Goal: Task Accomplishment & Management: Manage account settings

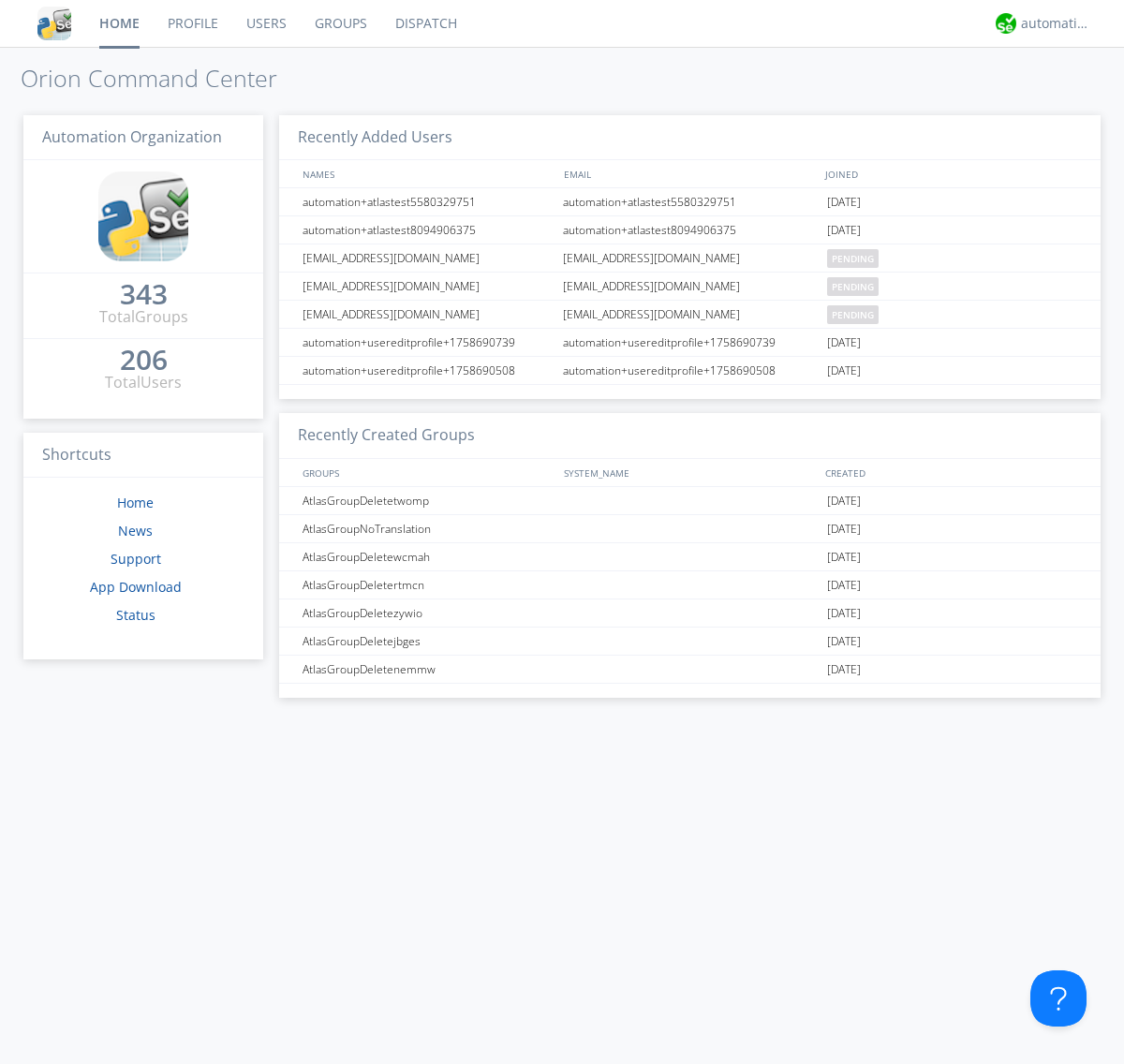
click at [265, 24] on link "Users" at bounding box center [266, 24] width 69 height 47
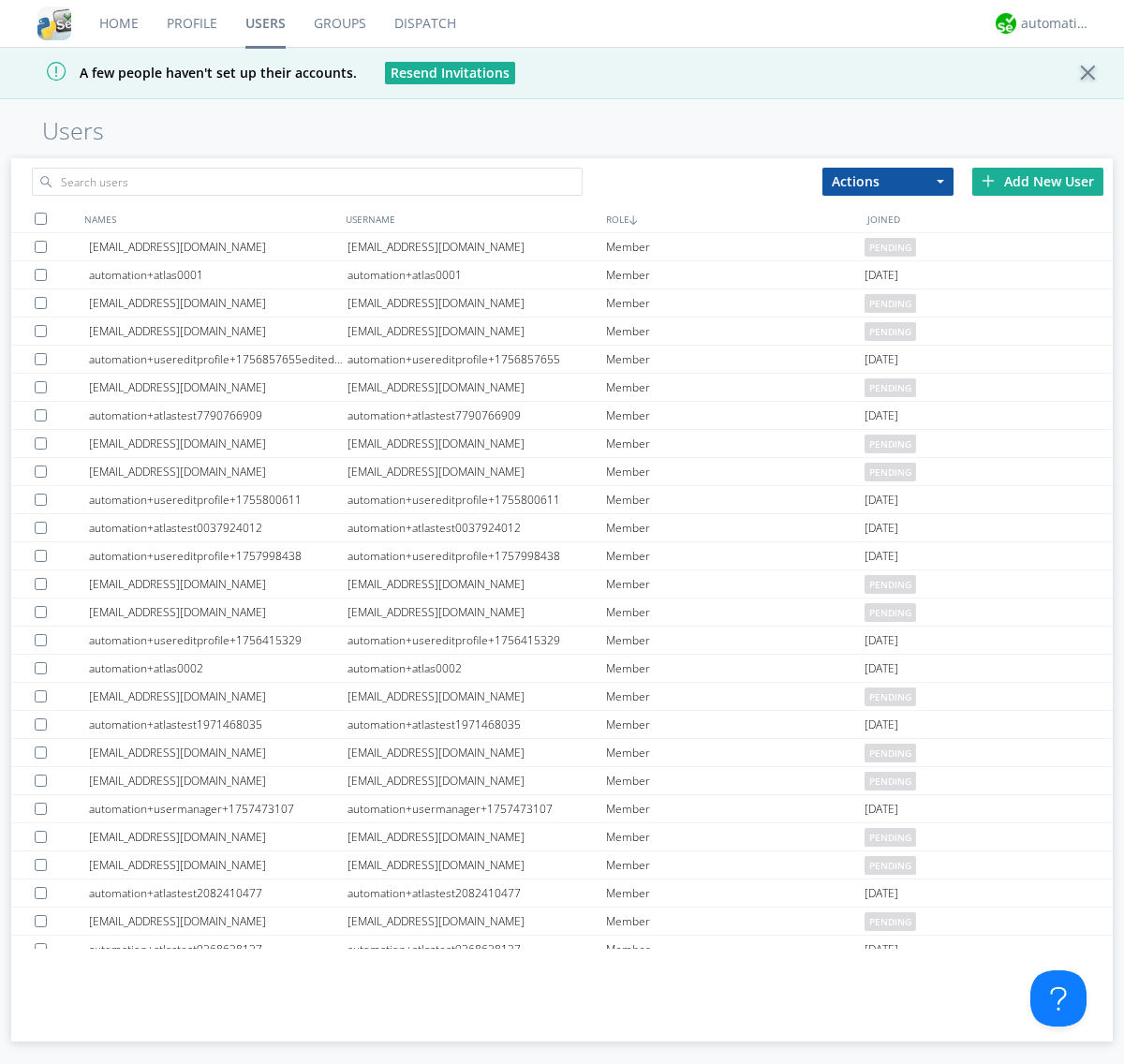
click at [1038, 181] on div "Add New User" at bounding box center [1037, 182] width 131 height 28
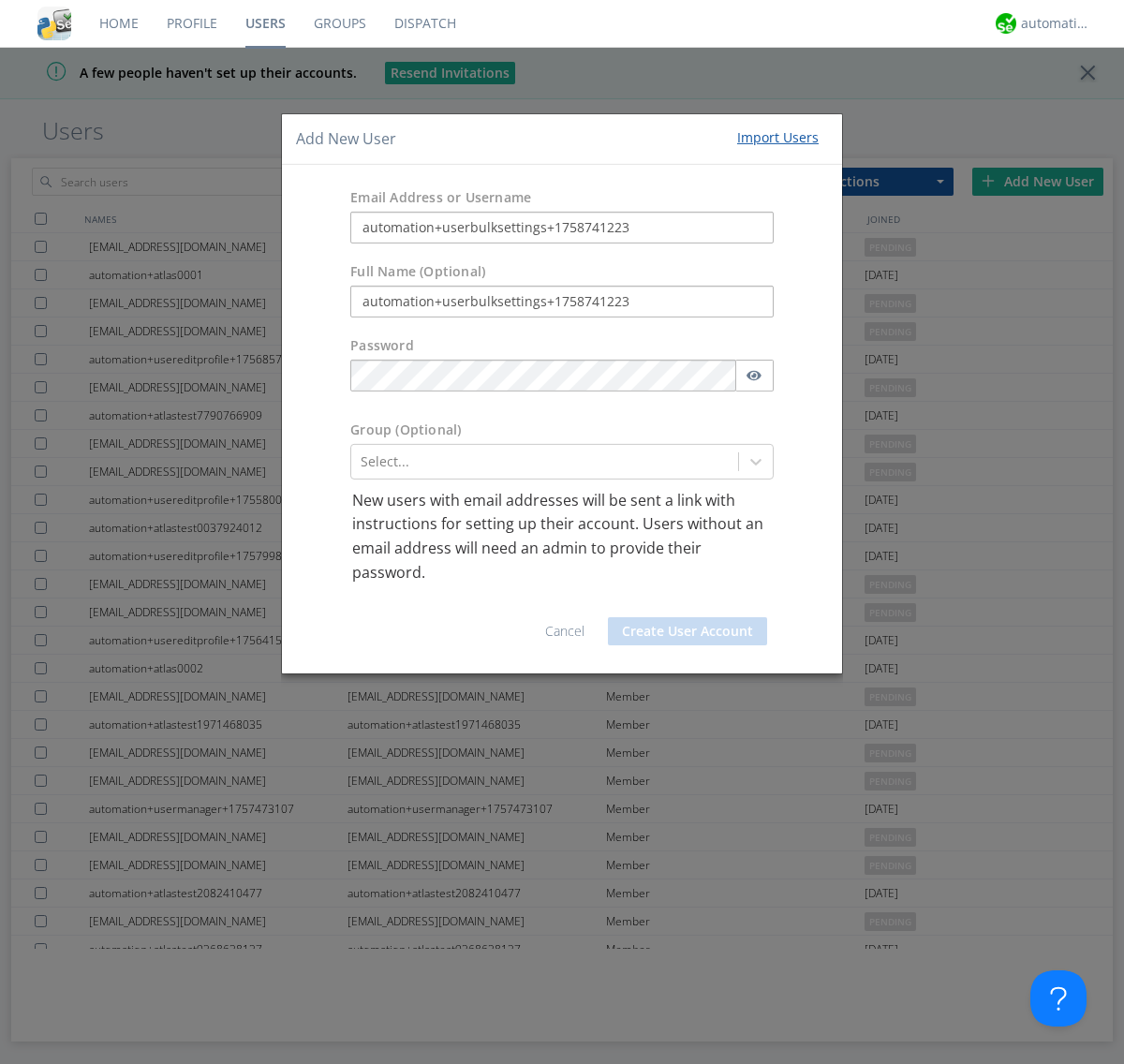
type input "automation+userbulksettings+1758741223"
click at [688, 631] on button "Create User Account" at bounding box center [688, 631] width 159 height 28
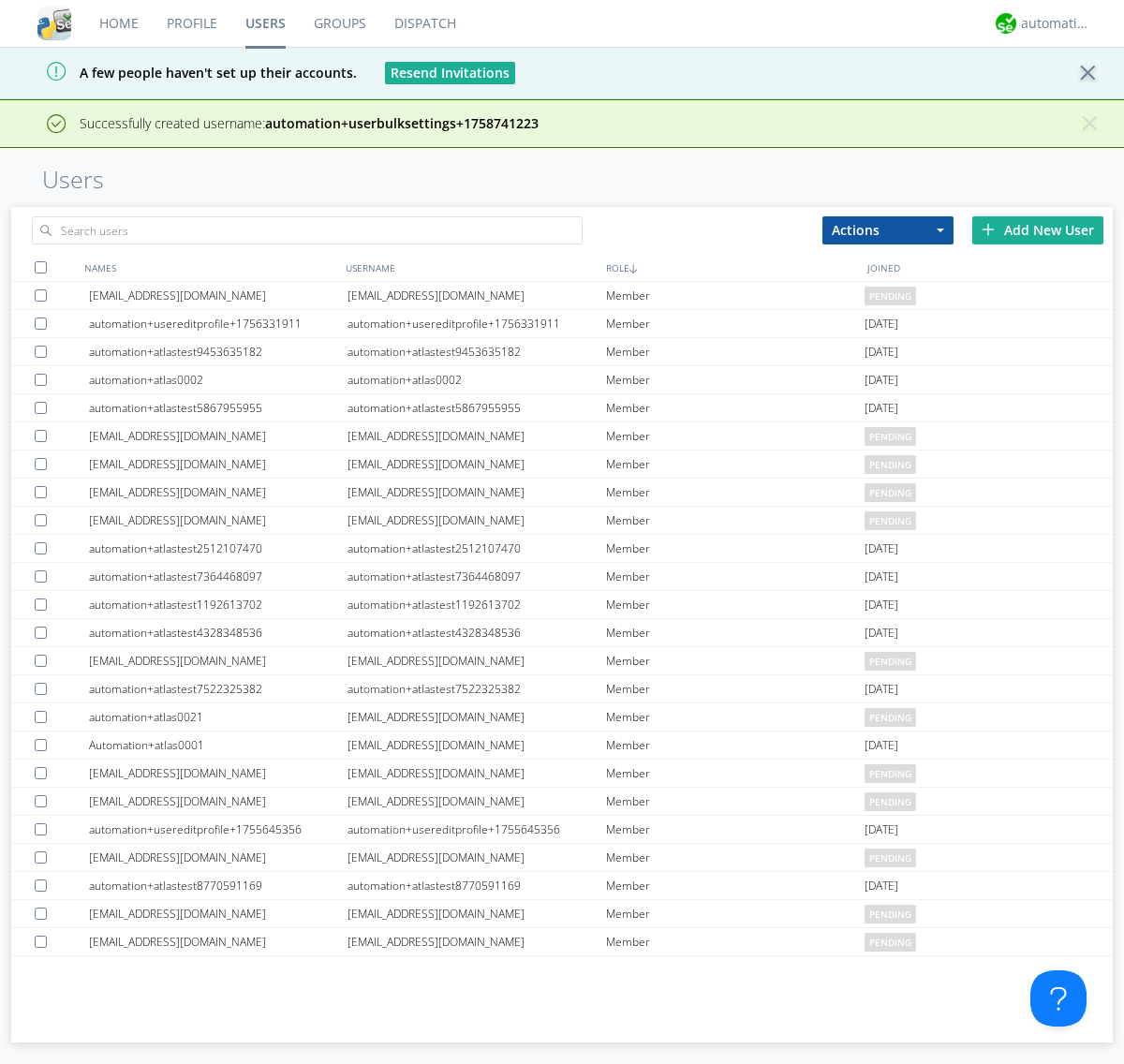
click at [1038, 230] on div "Add New User" at bounding box center [1037, 230] width 131 height 28
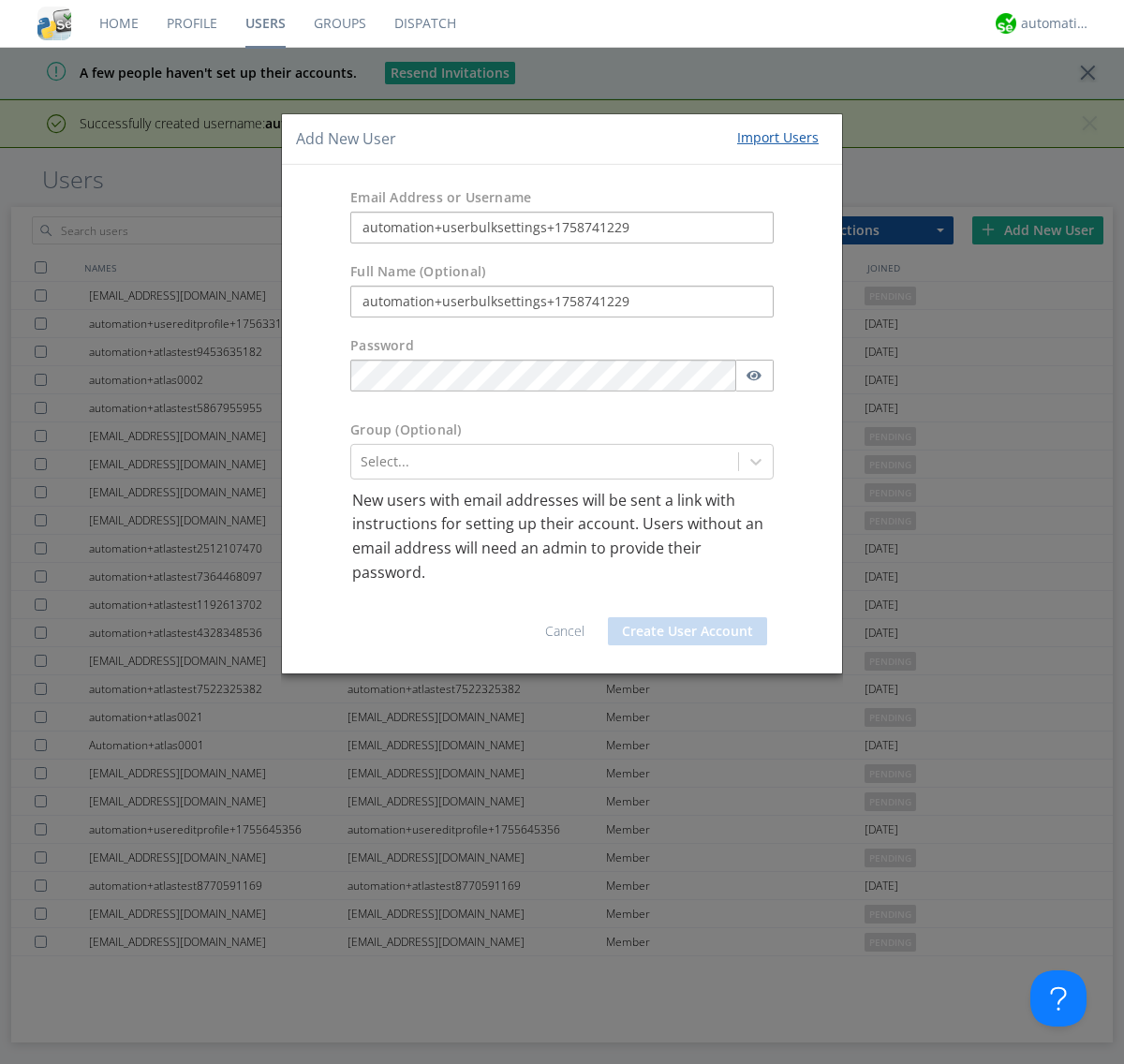
type input "automation+userbulksettings+1758741229"
click at [688, 631] on button "Create User Account" at bounding box center [688, 631] width 159 height 28
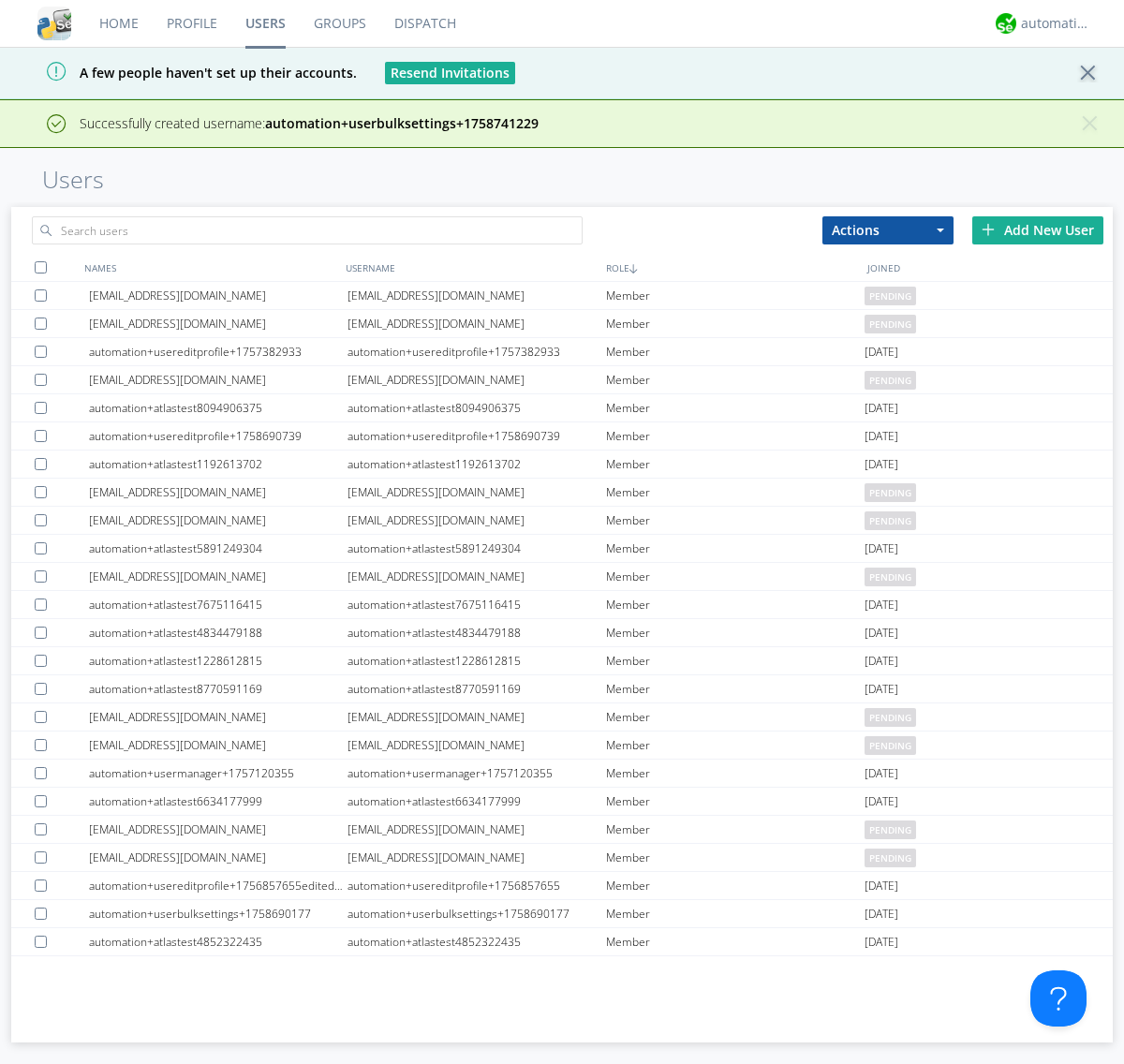
click at [1038, 216] on div "Add New User" at bounding box center [1037, 230] width 131 height 28
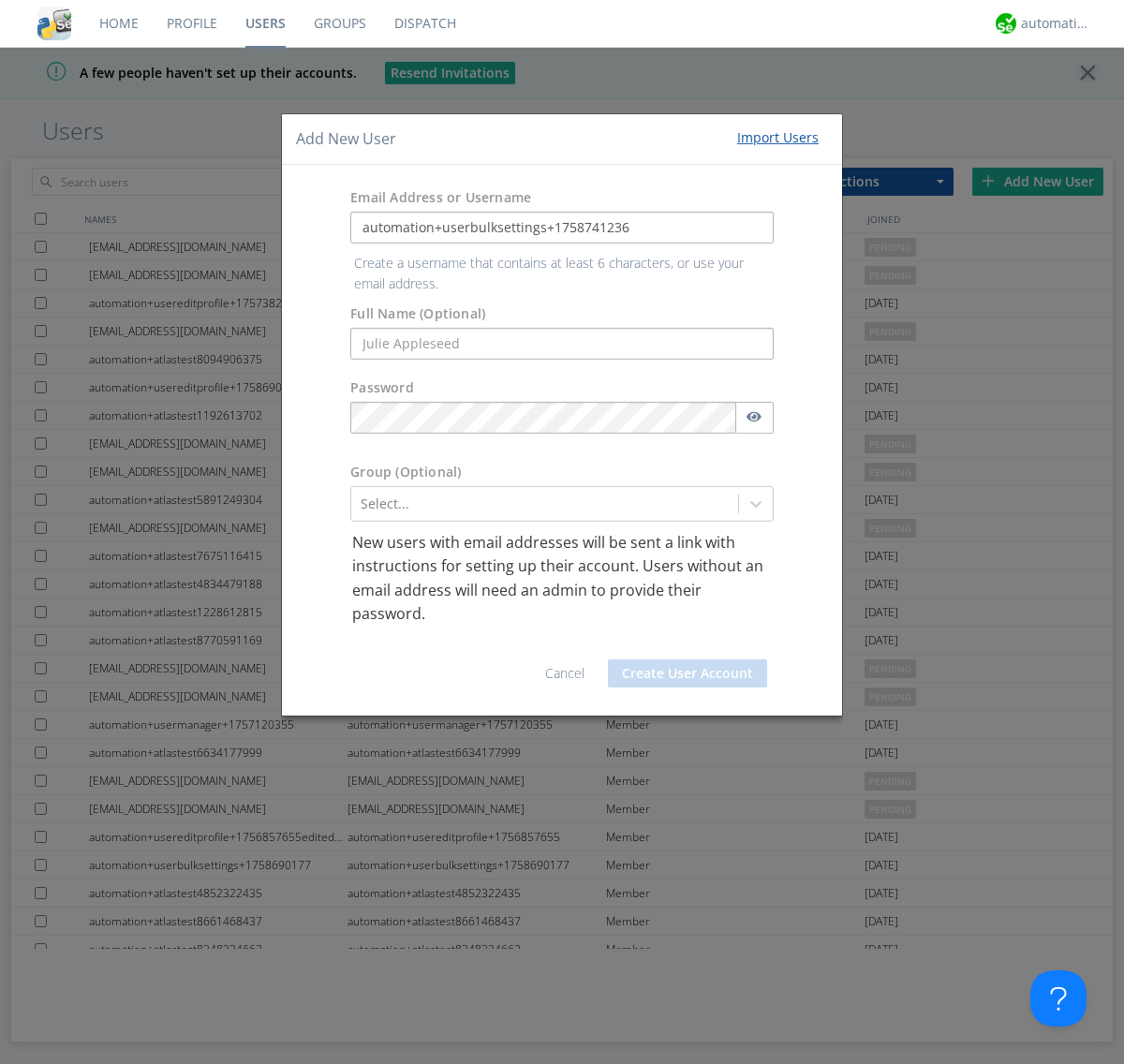
type input "automation+userbulksettings+1758741236"
click at [688, 659] on button "Create User Account" at bounding box center [688, 673] width 159 height 28
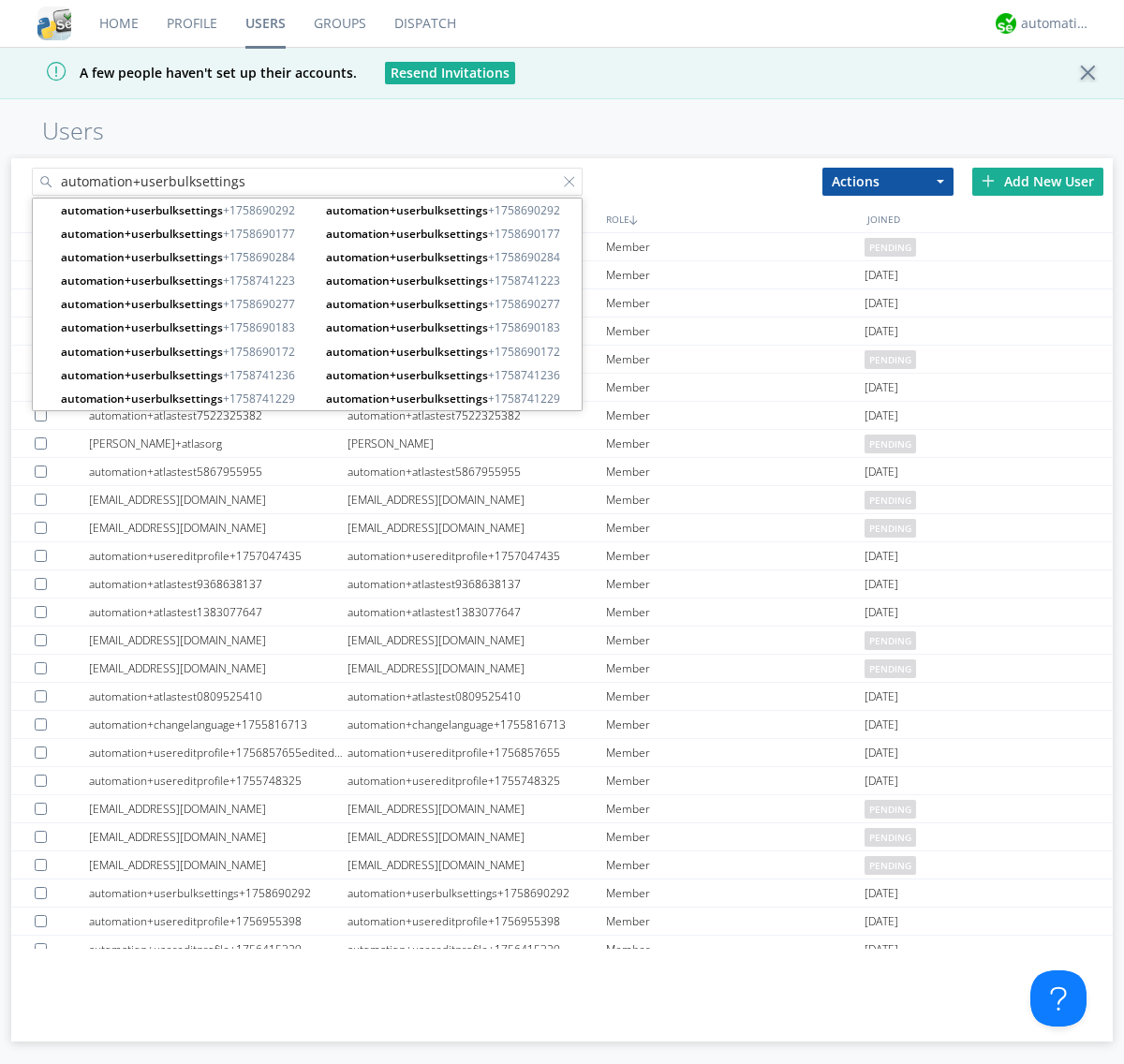
type input "automation+userbulksettings"
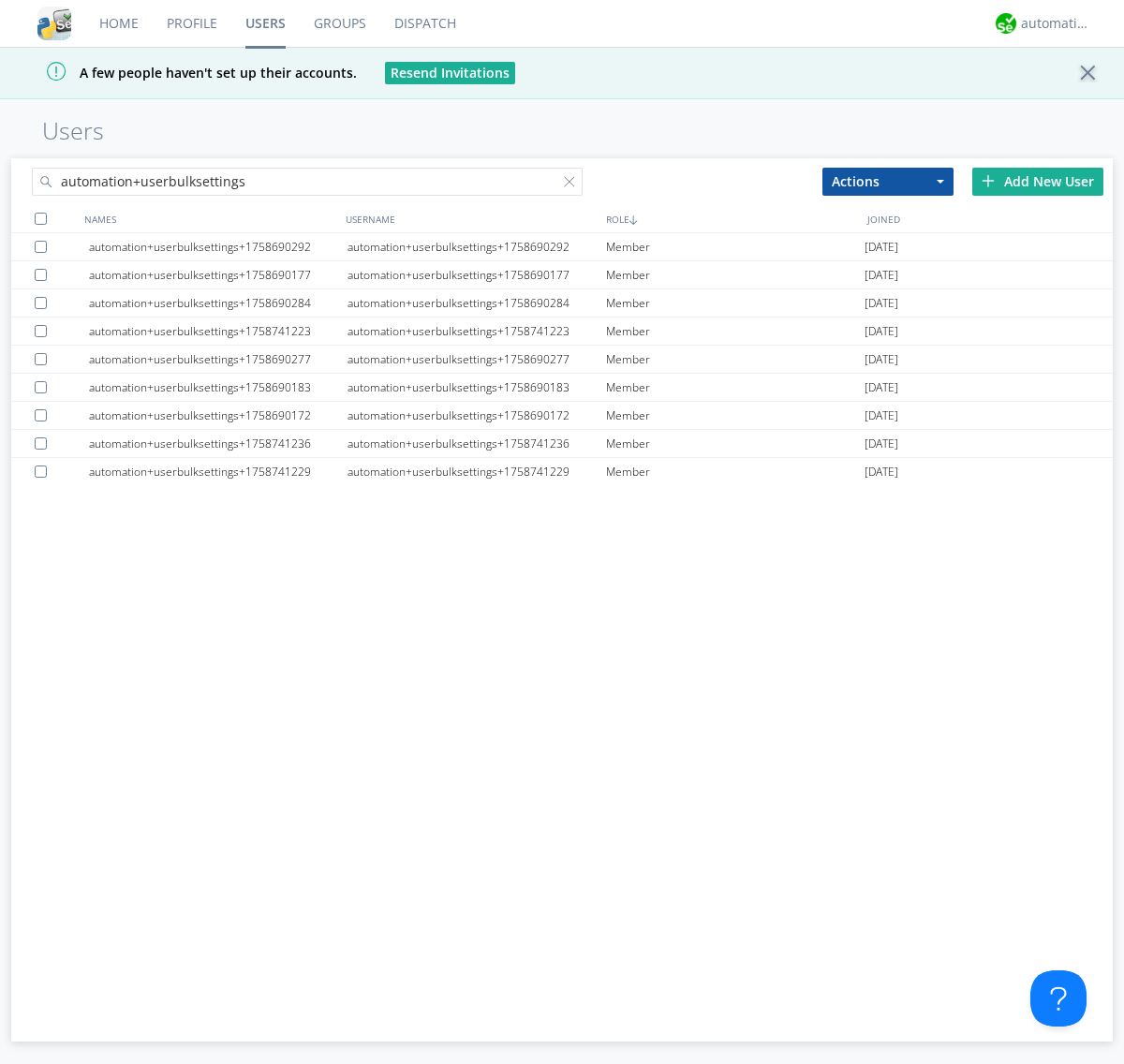
click at [40, 218] on div at bounding box center [40, 218] width 12 height 12
click at [888, 181] on button "Actions" at bounding box center [887, 182] width 131 height 28
click at [0, 0] on link "Edit Settings" at bounding box center [0, 0] width 0 height 0
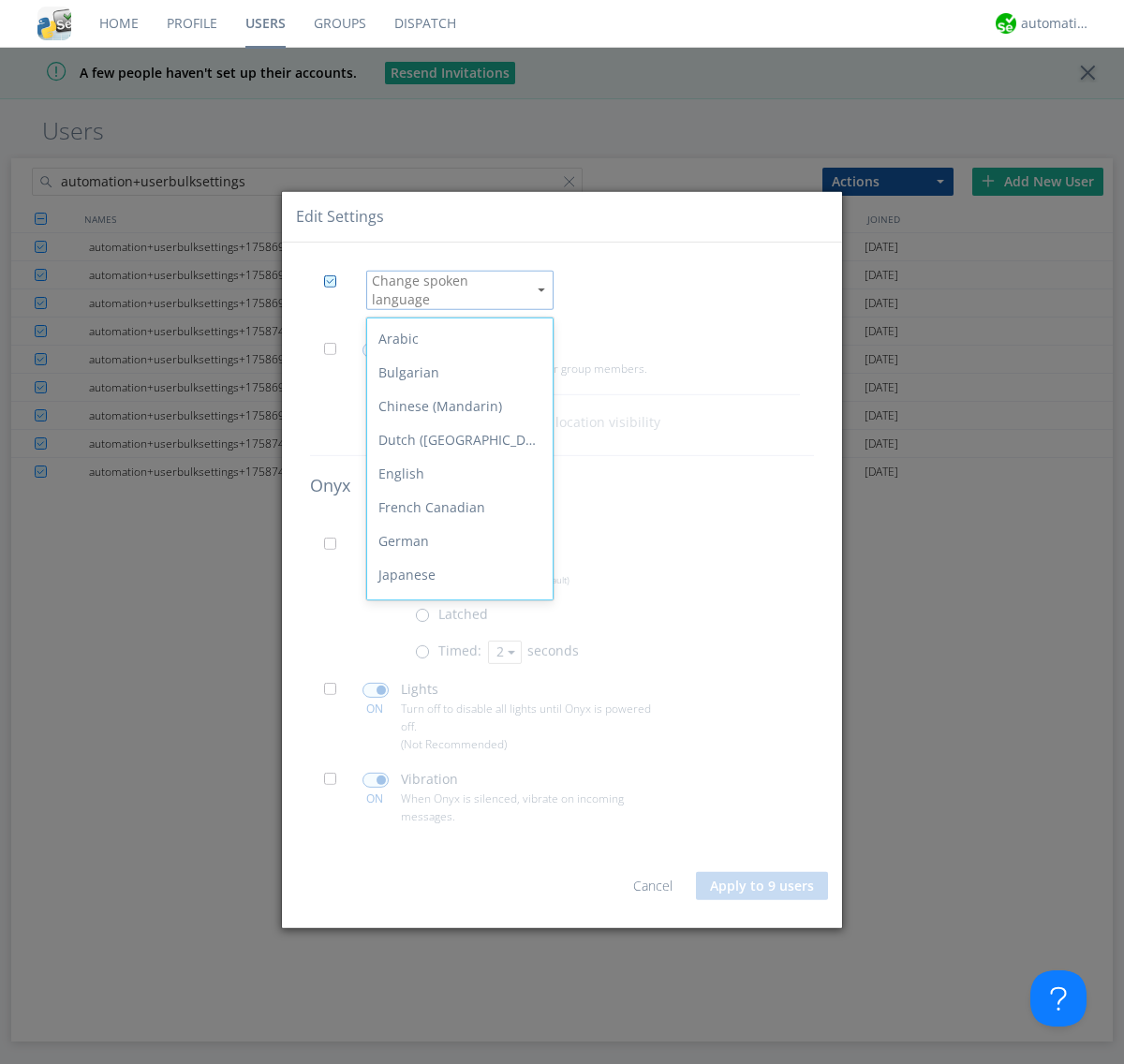
click at [455, 794] on div "Spanish" at bounding box center [460, 811] width 186 height 33
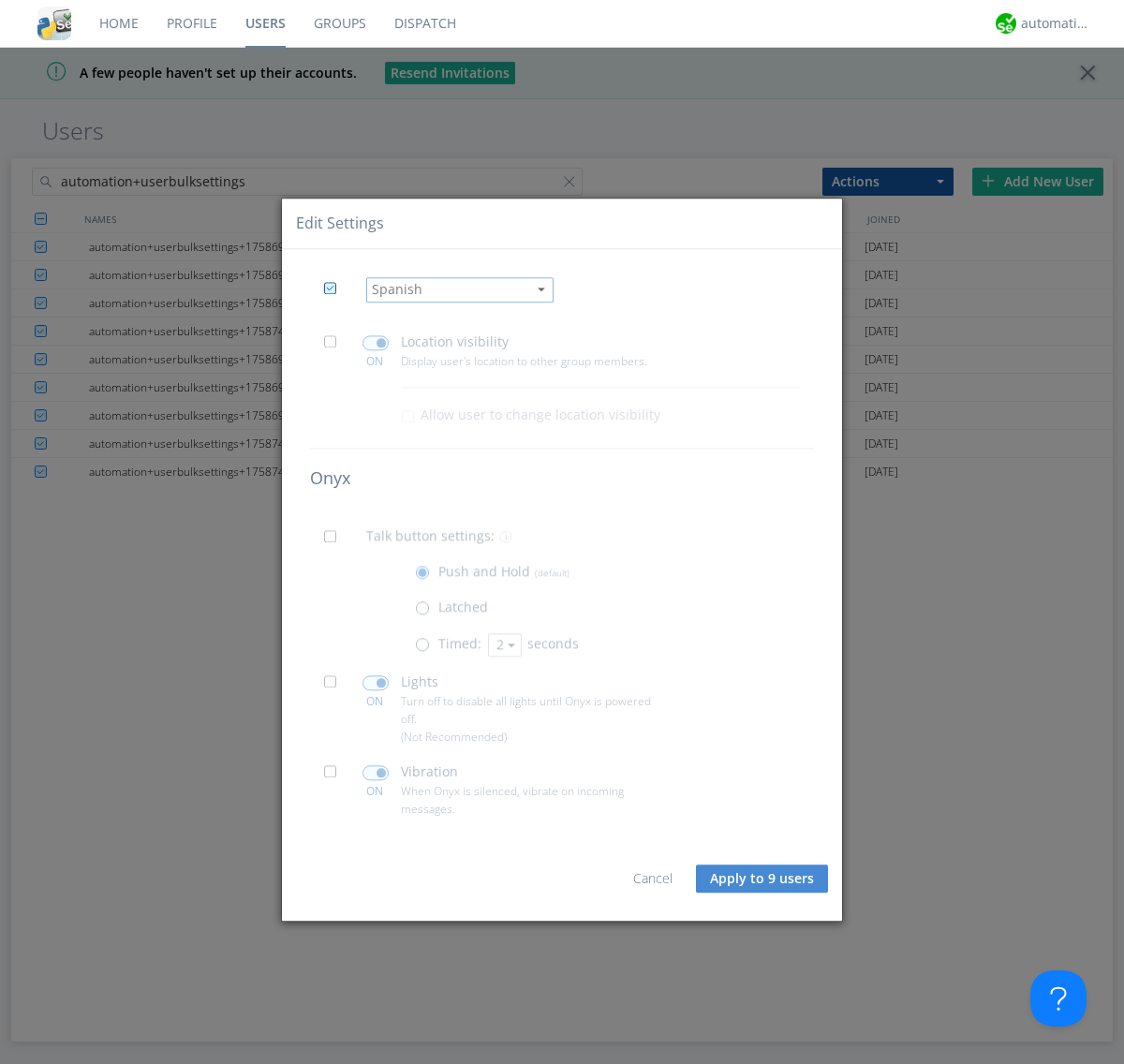
click at [335, 347] on span at bounding box center [336, 347] width 24 height 24
click at [0, 0] on input "checkbox" at bounding box center [0, 0] width 0 height 0
click at [374, 343] on span at bounding box center [375, 342] width 27 height 15
click at [0, 0] on input "checkbox" at bounding box center [0, 0] width 0 height 0
click at [335, 541] on span at bounding box center [336, 542] width 24 height 24
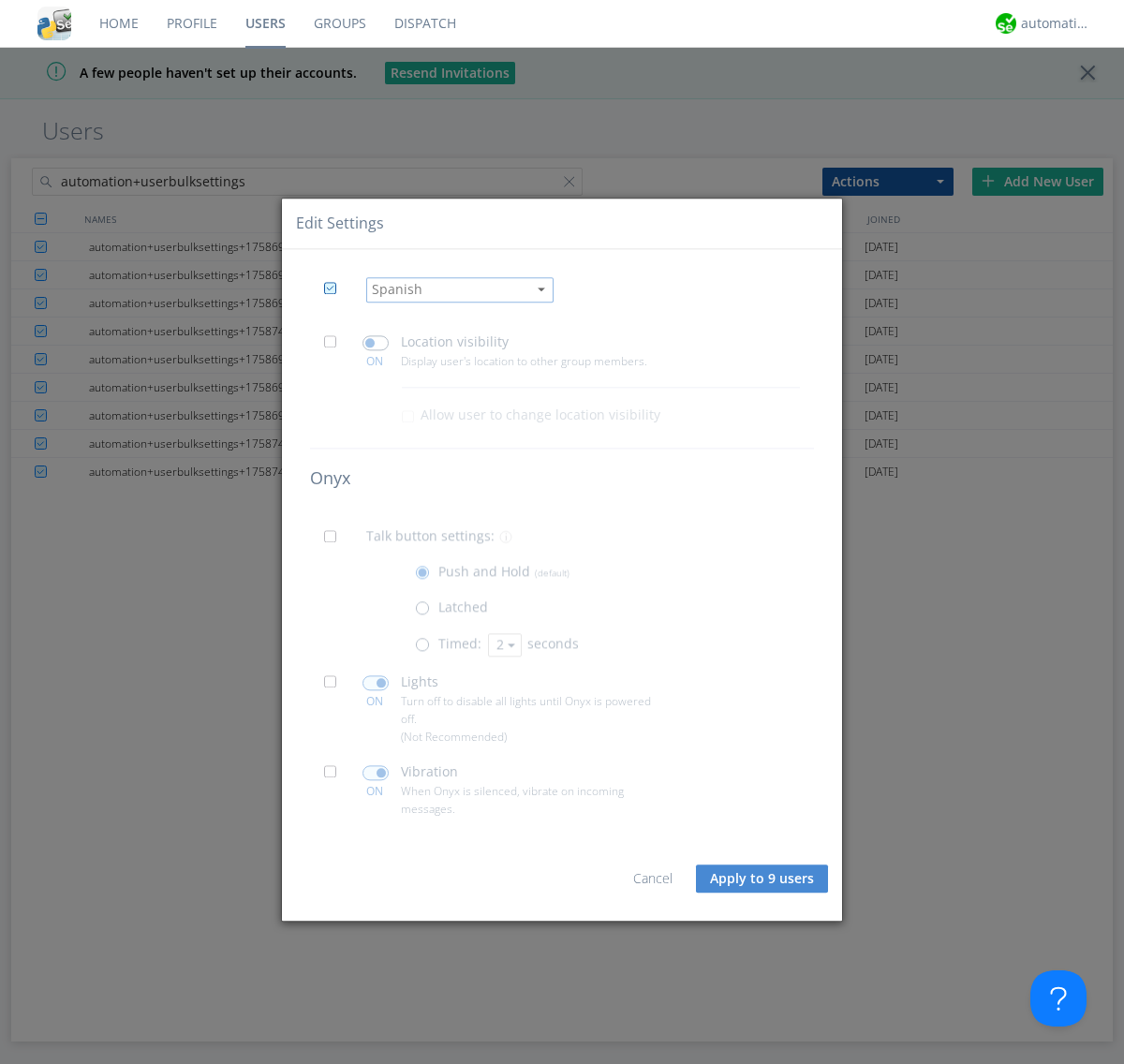
click at [0, 0] on input "checkbox" at bounding box center [0, 0] width 0 height 0
click at [426, 648] on span at bounding box center [426, 648] width 24 height 24
click at [0, 0] on input "radio" at bounding box center [0, 0] width 0 height 0
click at [503, 644] on button "2" at bounding box center [505, 644] width 33 height 24
click at [0, 0] on link "3" at bounding box center [0, 0] width 0 height 0
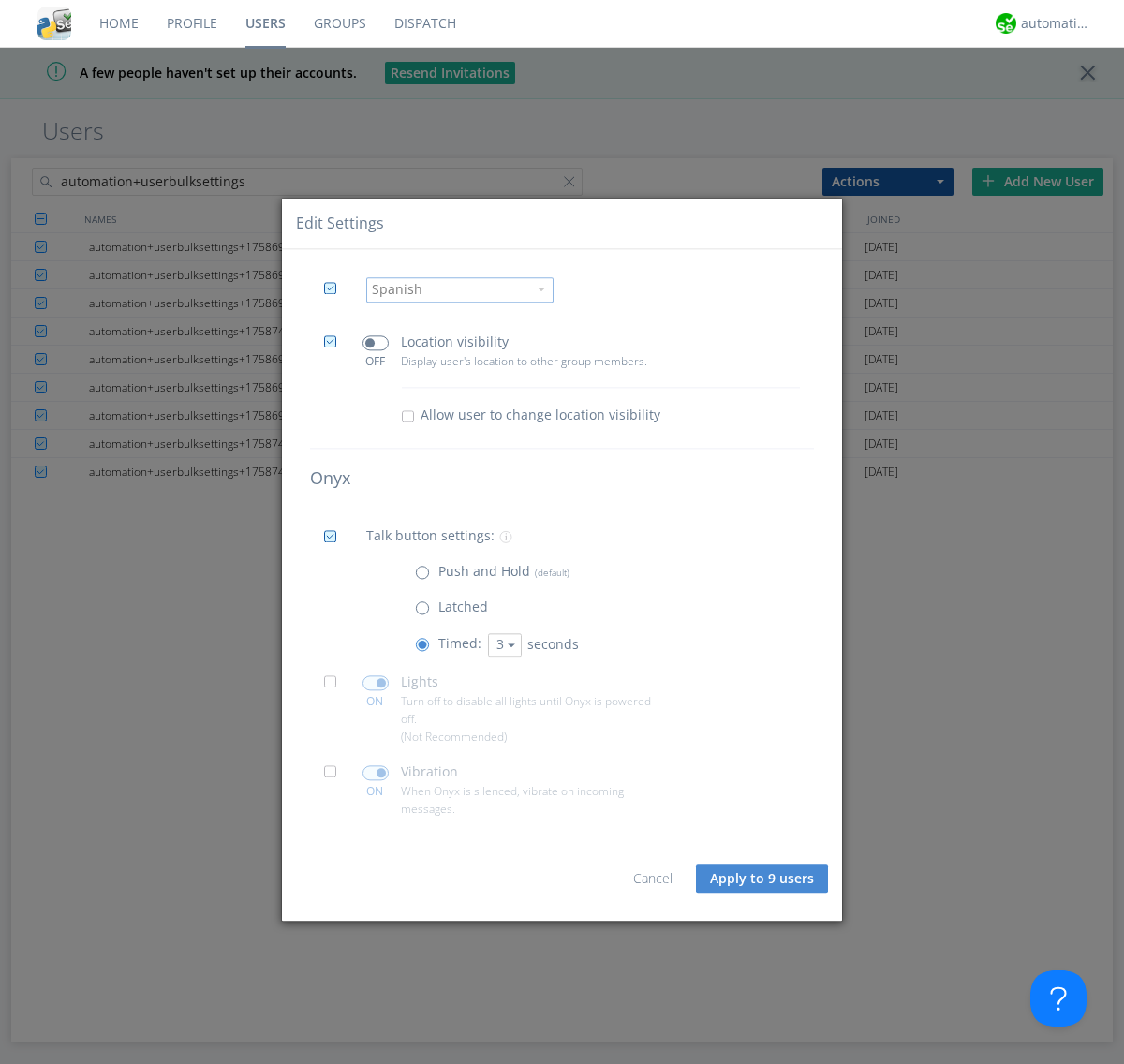
click at [335, 687] on span at bounding box center [336, 687] width 24 height 24
click at [0, 0] on input "checkbox" at bounding box center [0, 0] width 0 height 0
click at [374, 682] on span at bounding box center [375, 682] width 27 height 15
click at [0, 0] on input "checkbox" at bounding box center [0, 0] width 0 height 0
click at [335, 776] on span at bounding box center [336, 777] width 24 height 24
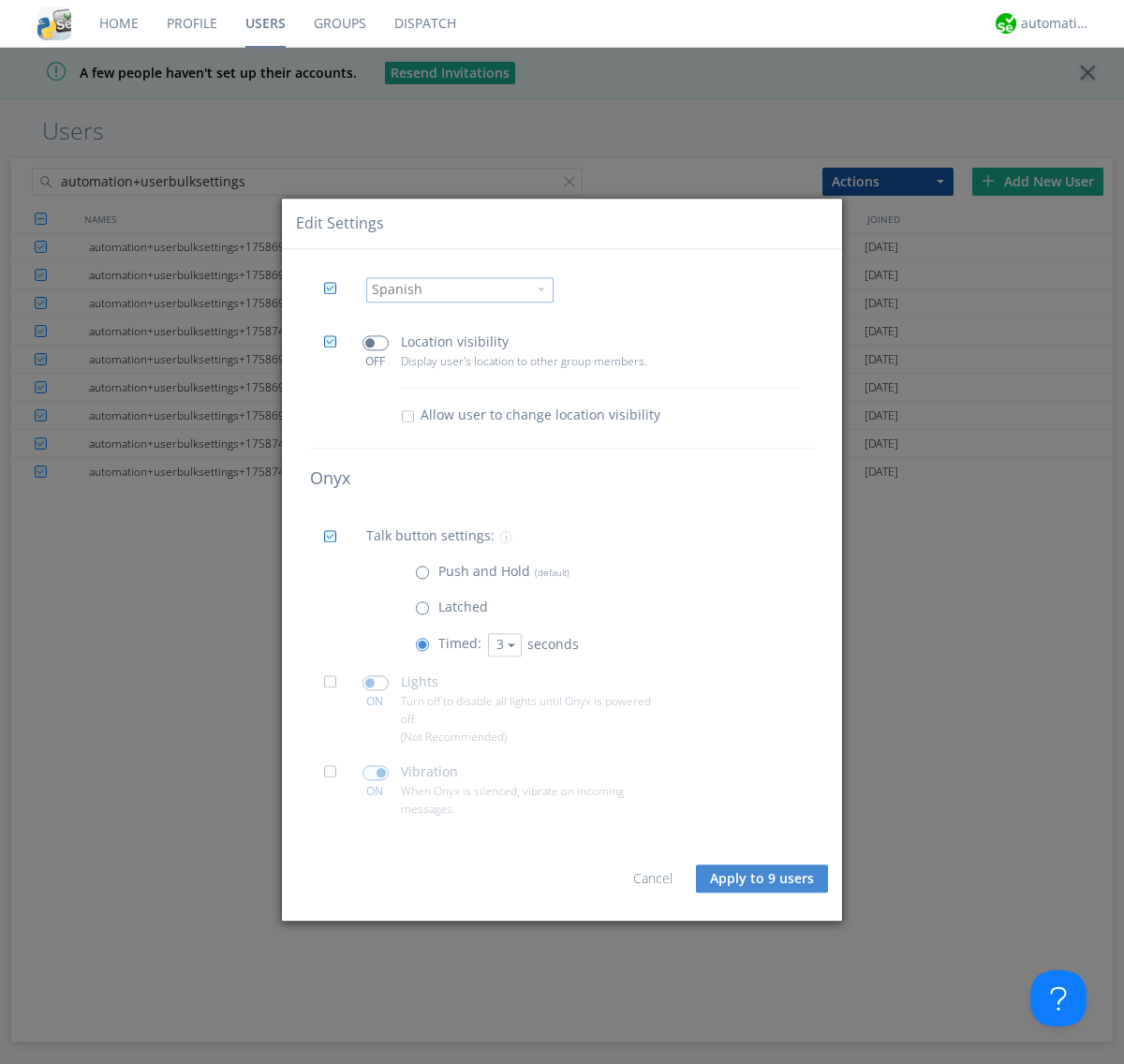
click at [0, 0] on input "checkbox" at bounding box center [0, 0] width 0 height 0
click at [374, 771] on span at bounding box center [375, 772] width 27 height 15
click at [0, 0] on input "checkbox" at bounding box center [0, 0] width 0 height 0
click at [763, 878] on button "Apply to 9 users" at bounding box center [761, 879] width 132 height 28
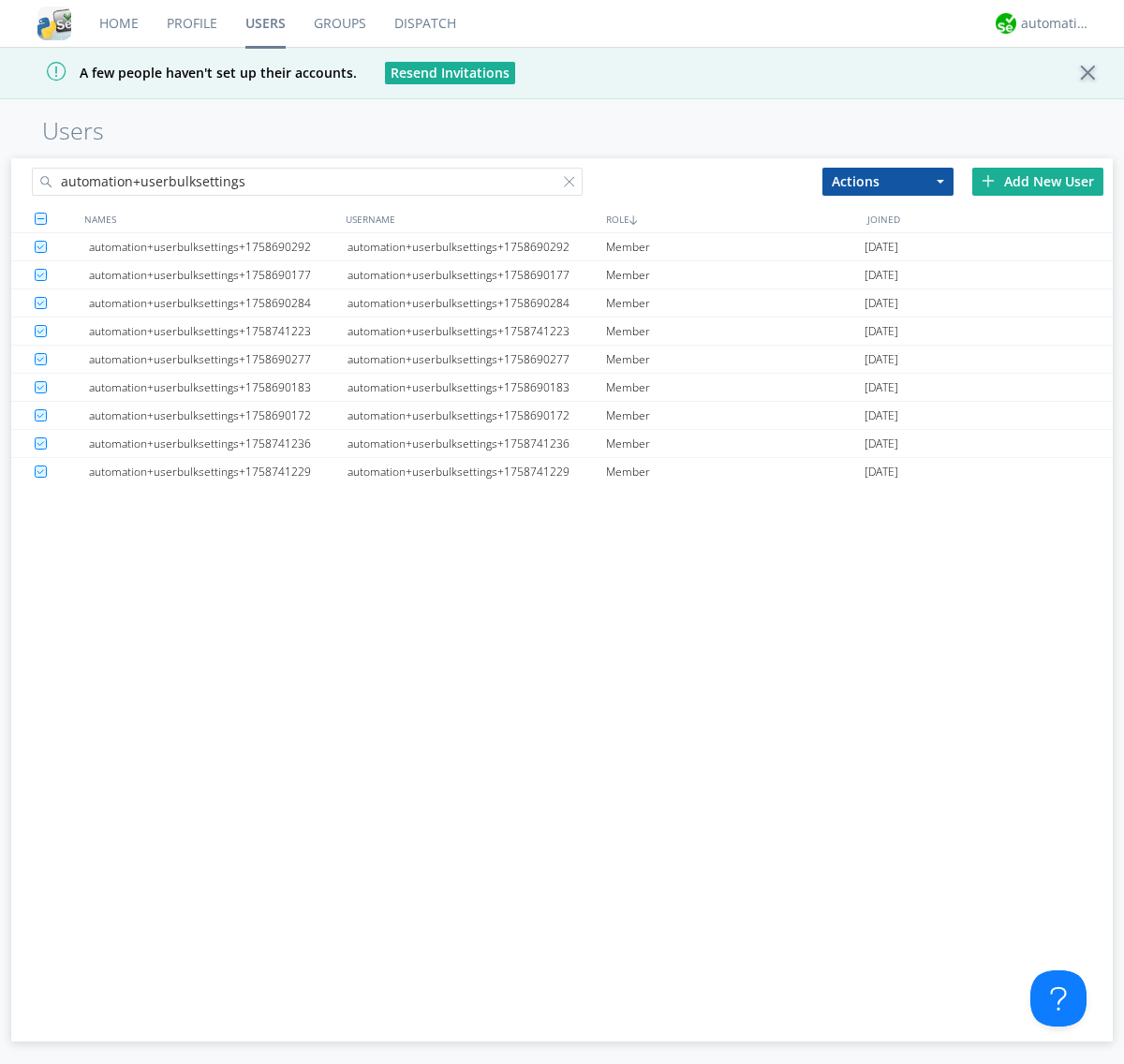
click at [265, 24] on link "Users" at bounding box center [265, 24] width 69 height 47
click at [573, 185] on div at bounding box center [573, 185] width 19 height 19
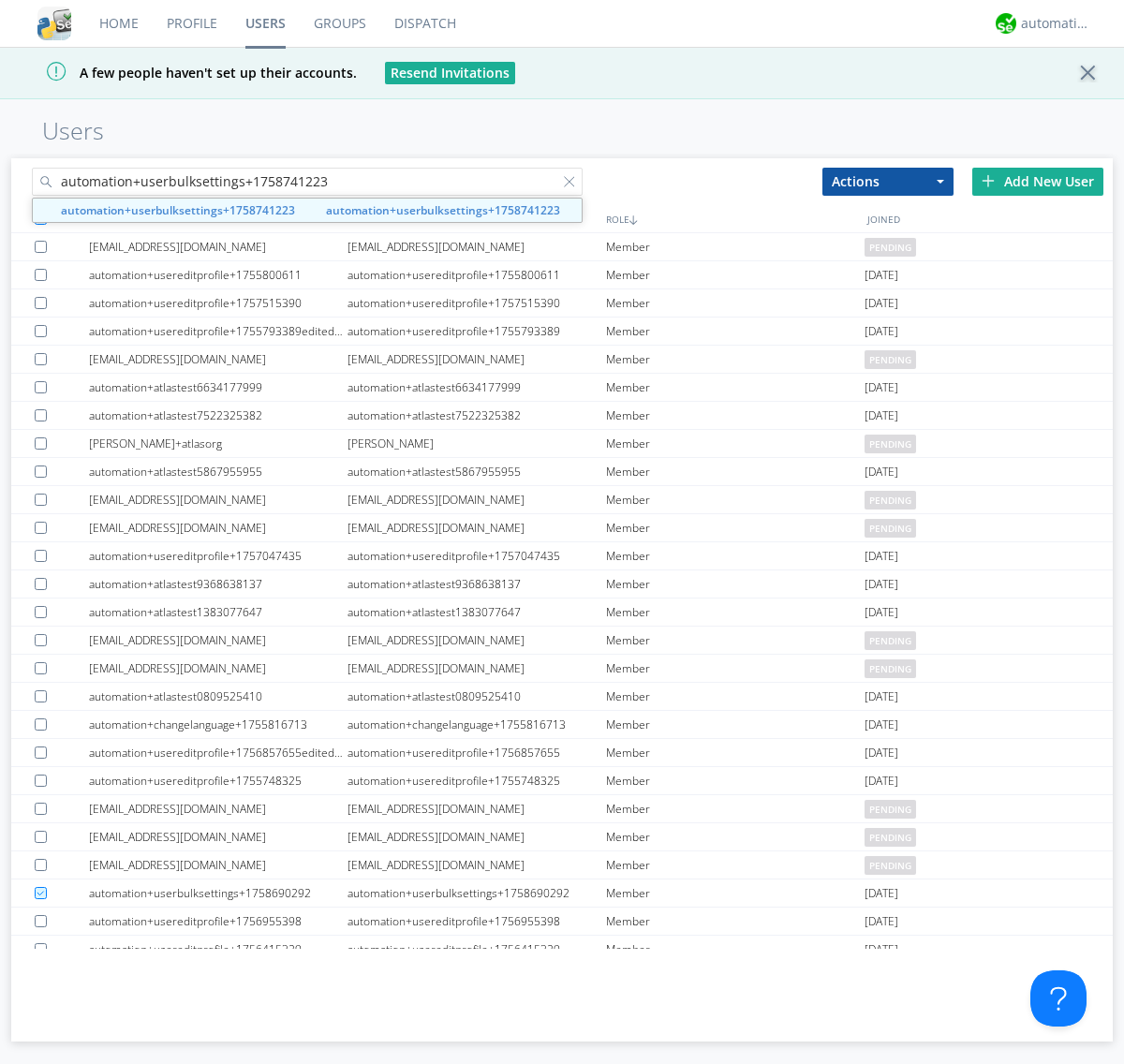
type input "automation+userbulksettings+1758741223"
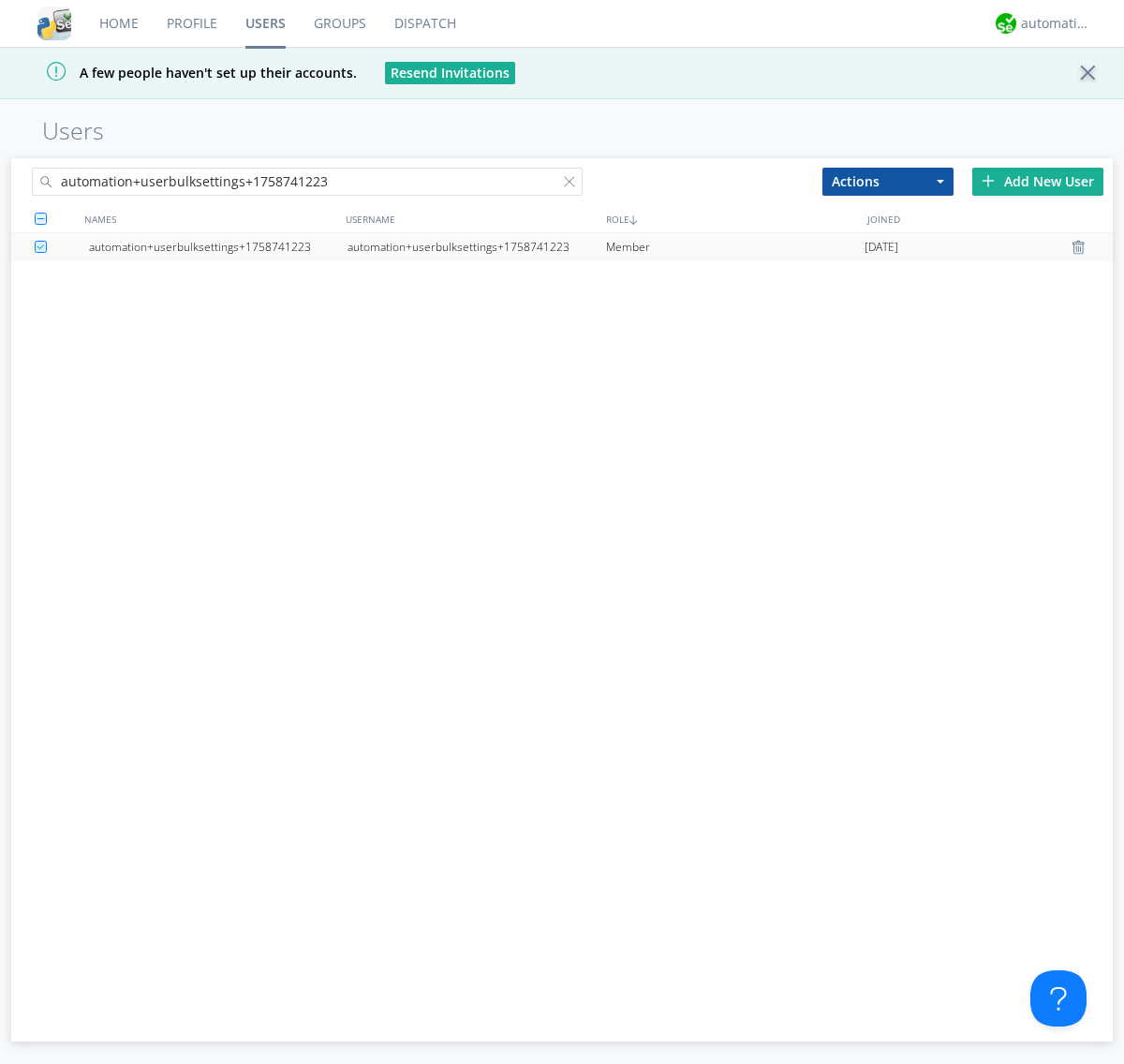
click at [476, 247] on div "automation+userbulksettings+1758741223" at bounding box center [477, 247] width 258 height 28
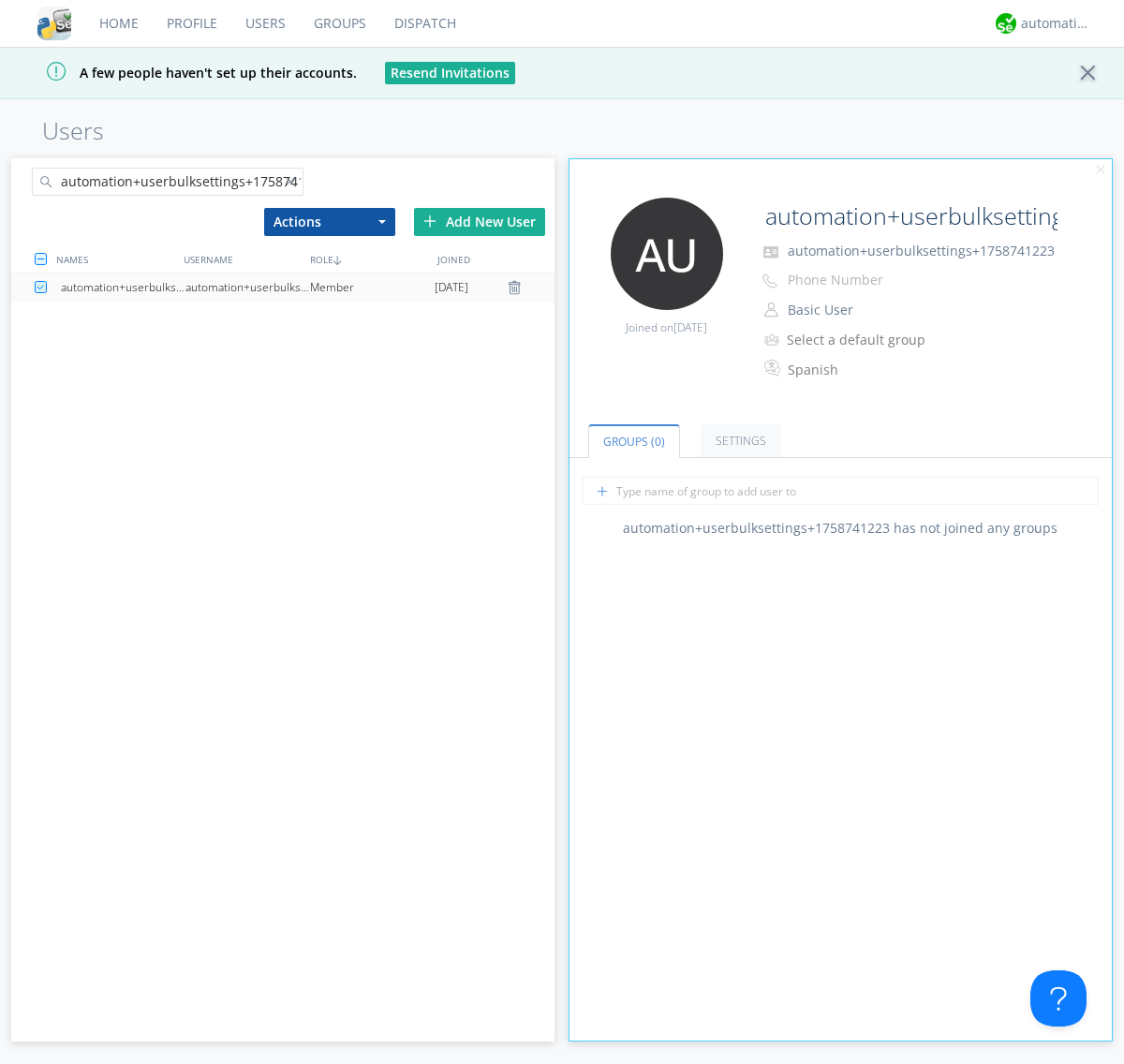
click at [738, 440] on link "Settings" at bounding box center [741, 440] width 81 height 32
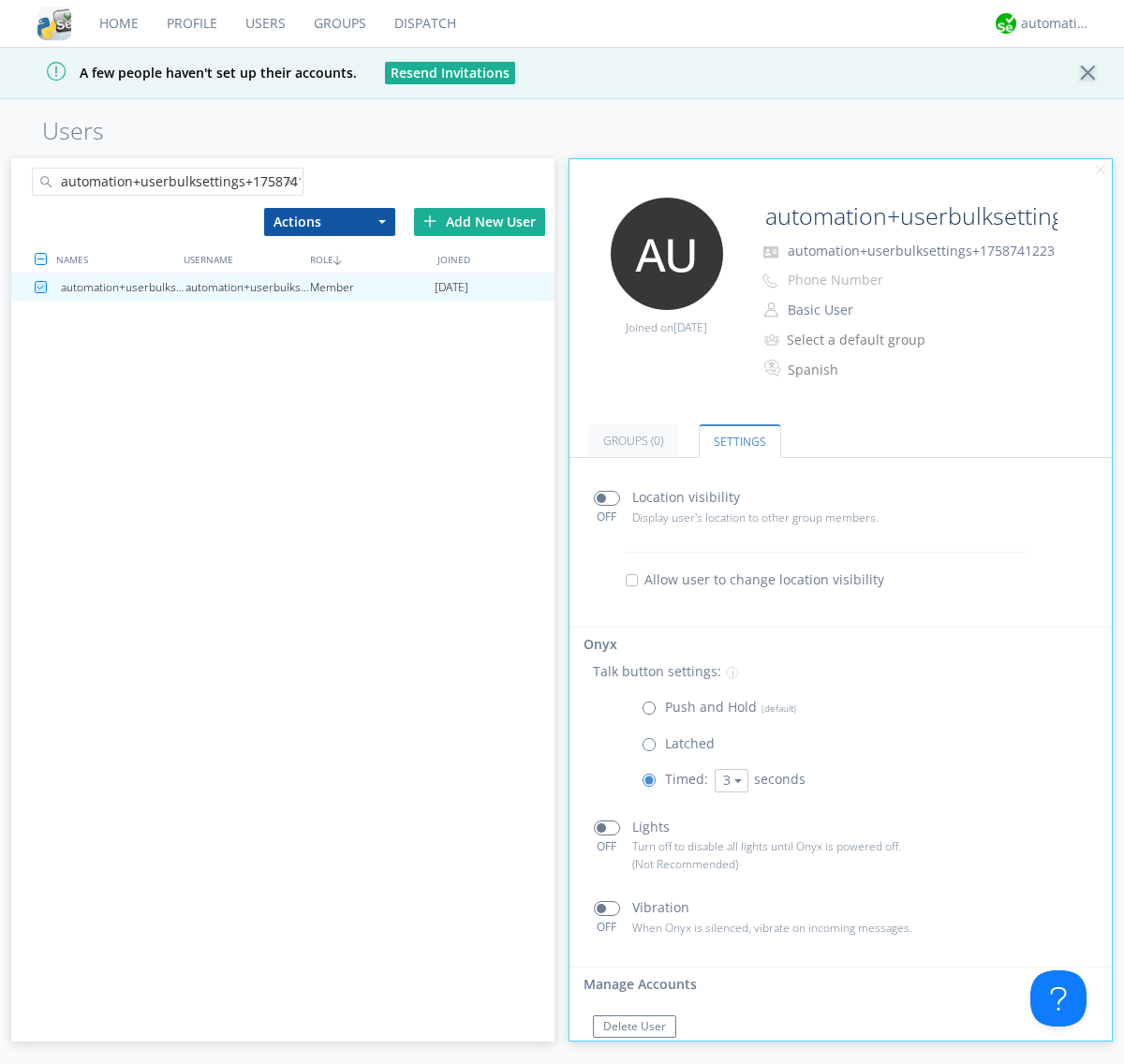
scroll to position [41, 0]
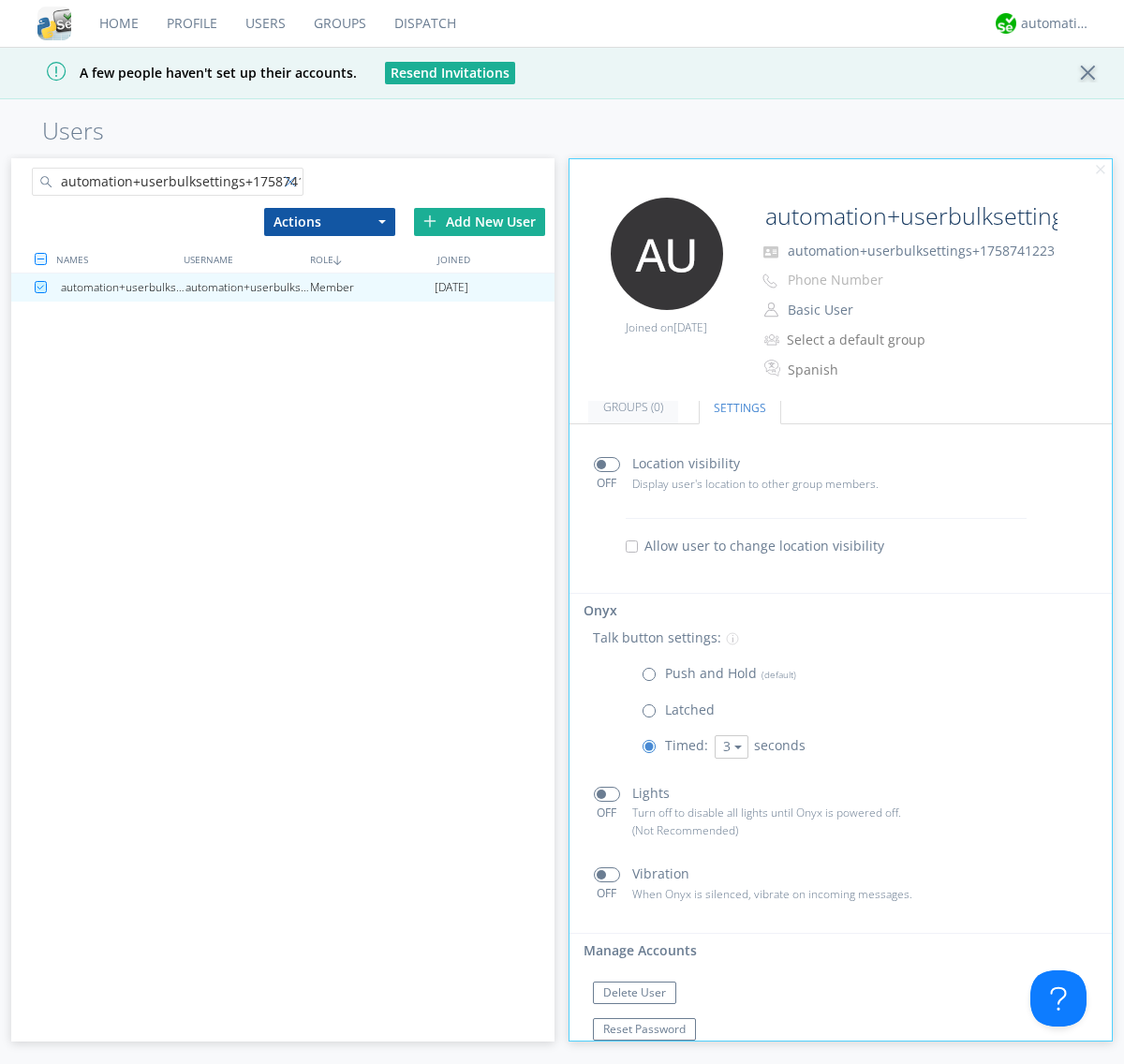
click at [293, 185] on div at bounding box center [294, 185] width 19 height 19
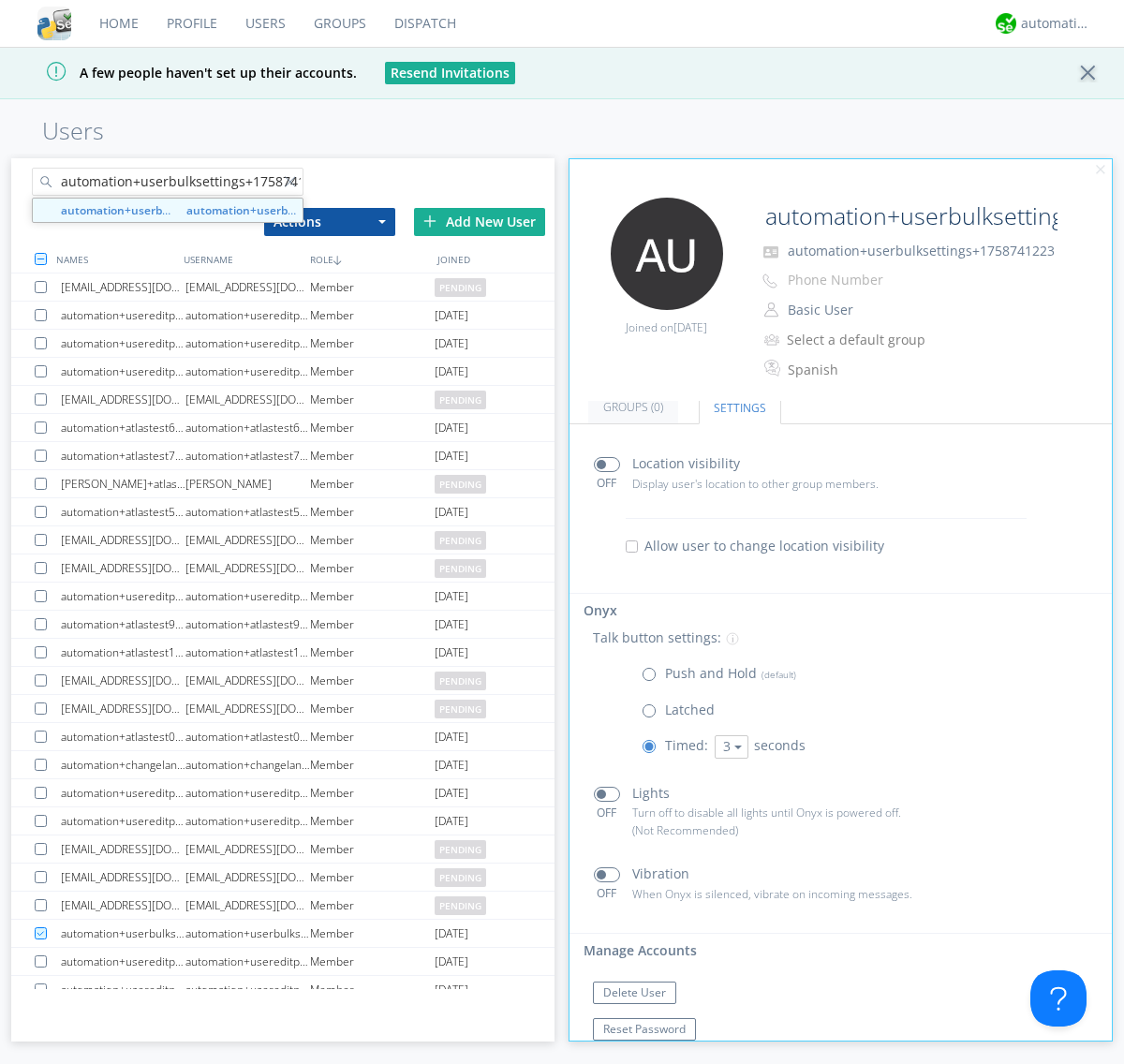
scroll to position [0, 22]
type input "automation+userbulksettings+1758741229"
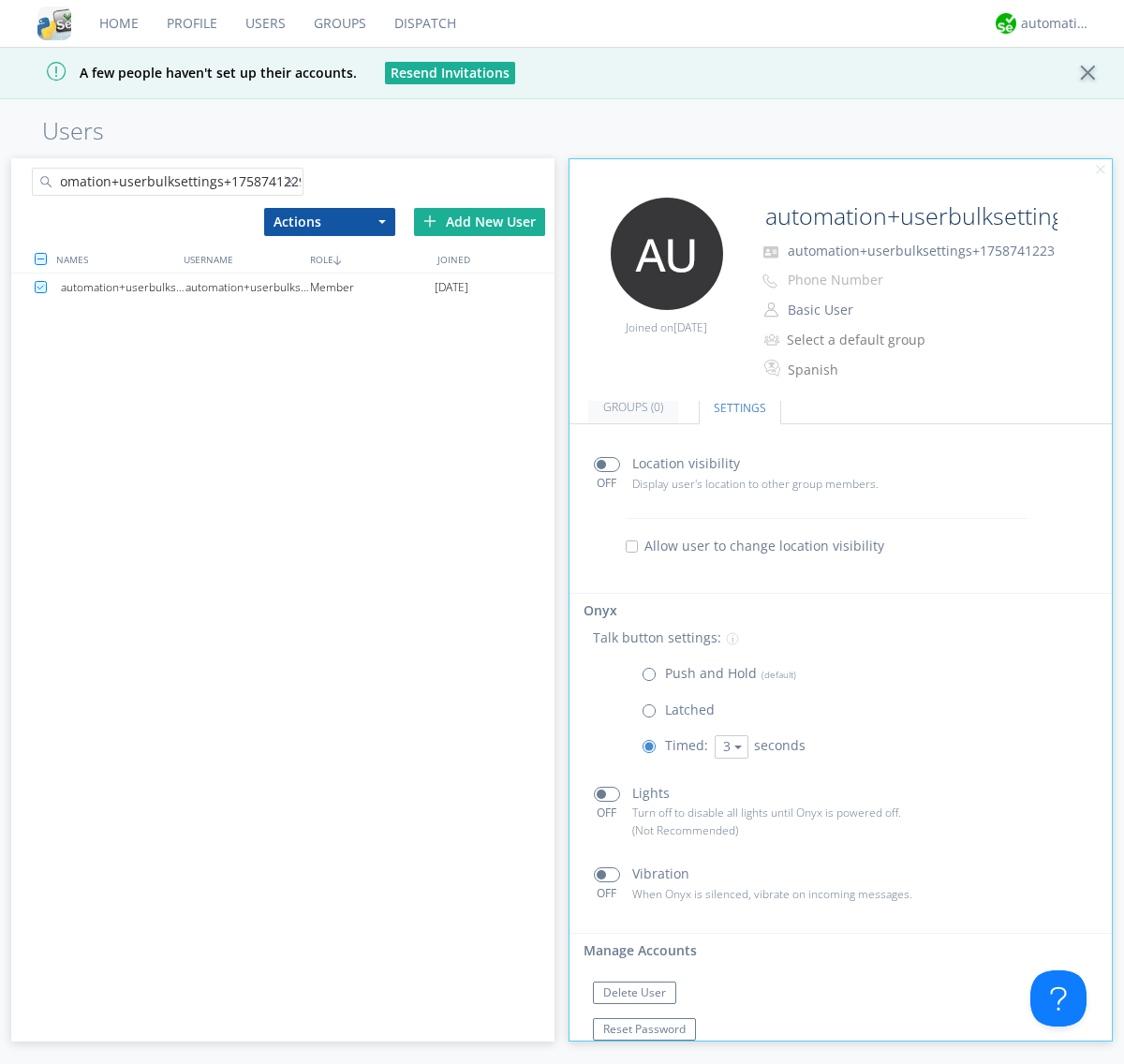
click at [248, 287] on div "automation+userbulksettings+1758741229" at bounding box center [248, 287] width 125 height 28
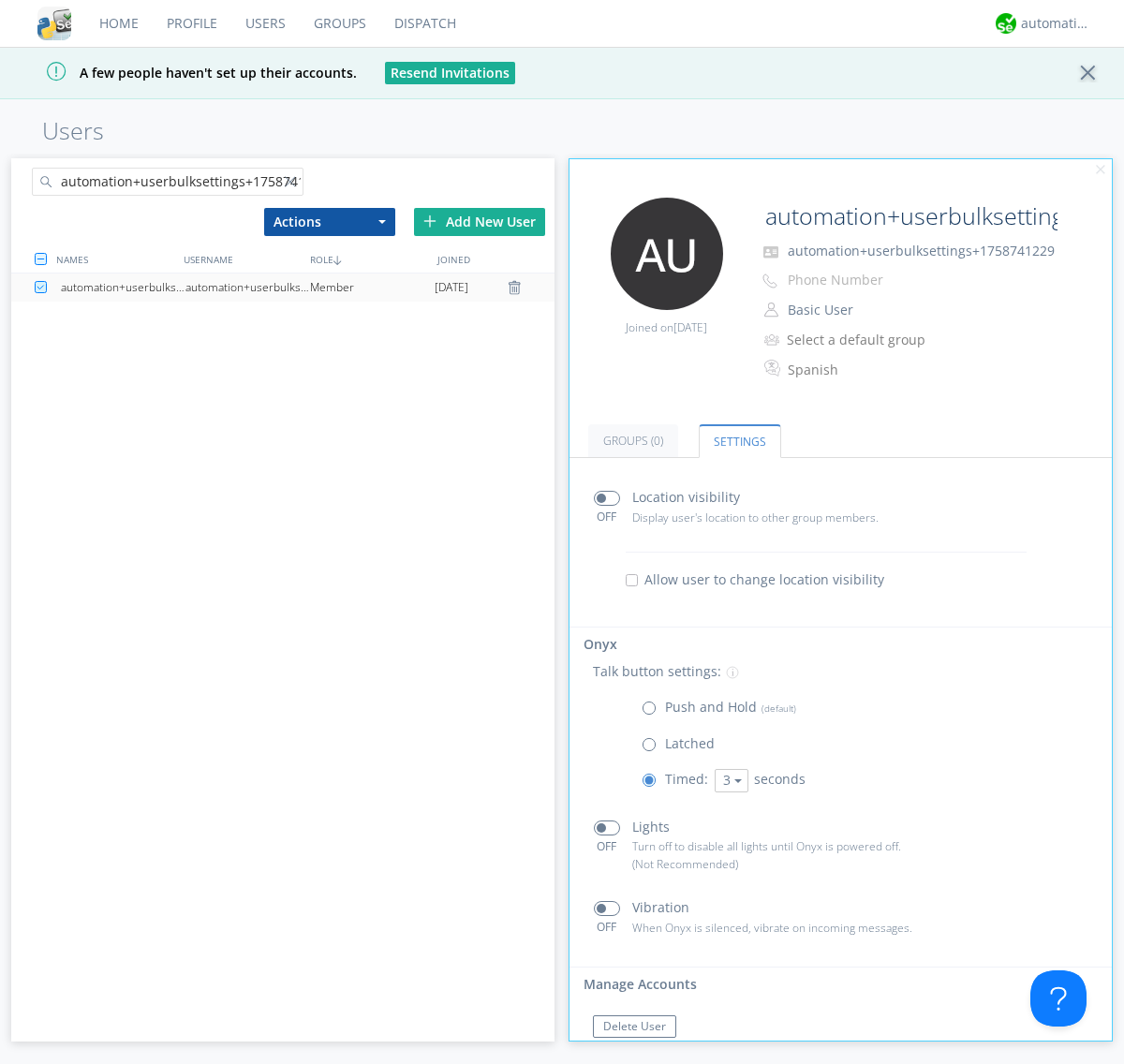
scroll to position [41, 0]
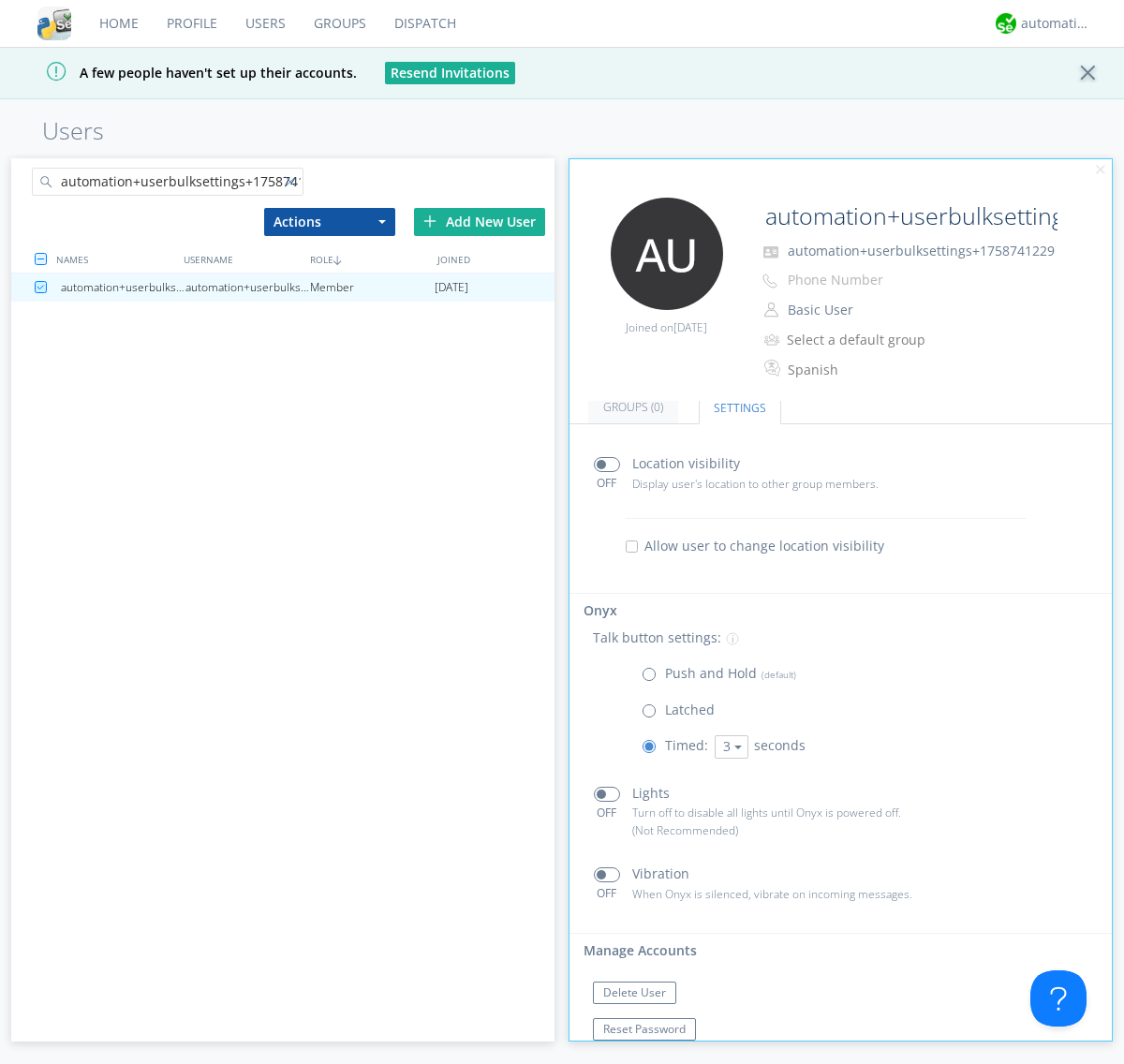
click at [293, 185] on div at bounding box center [294, 185] width 19 height 19
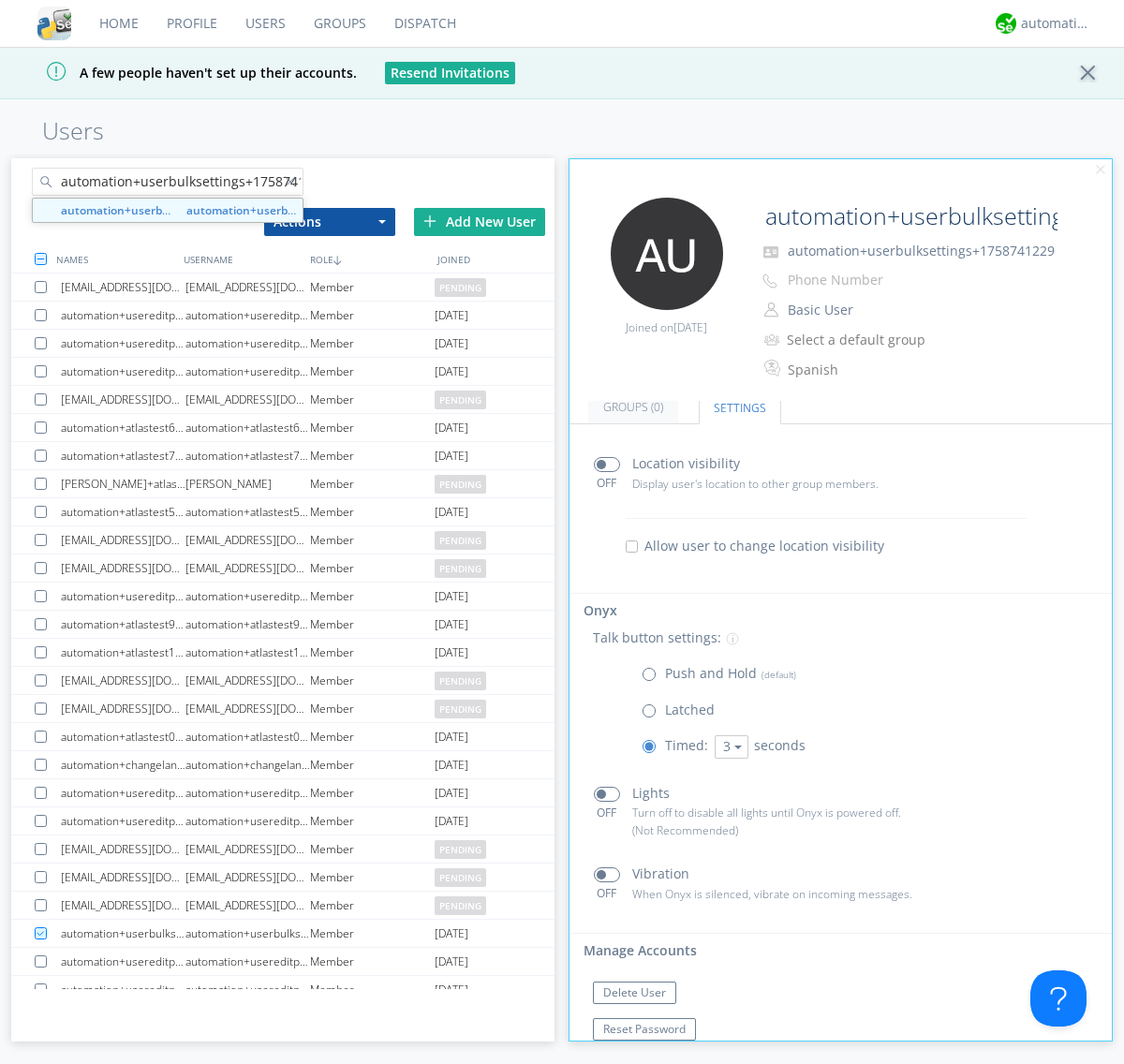
scroll to position [0, 22]
type input "automation+userbulksettings+1758741236"
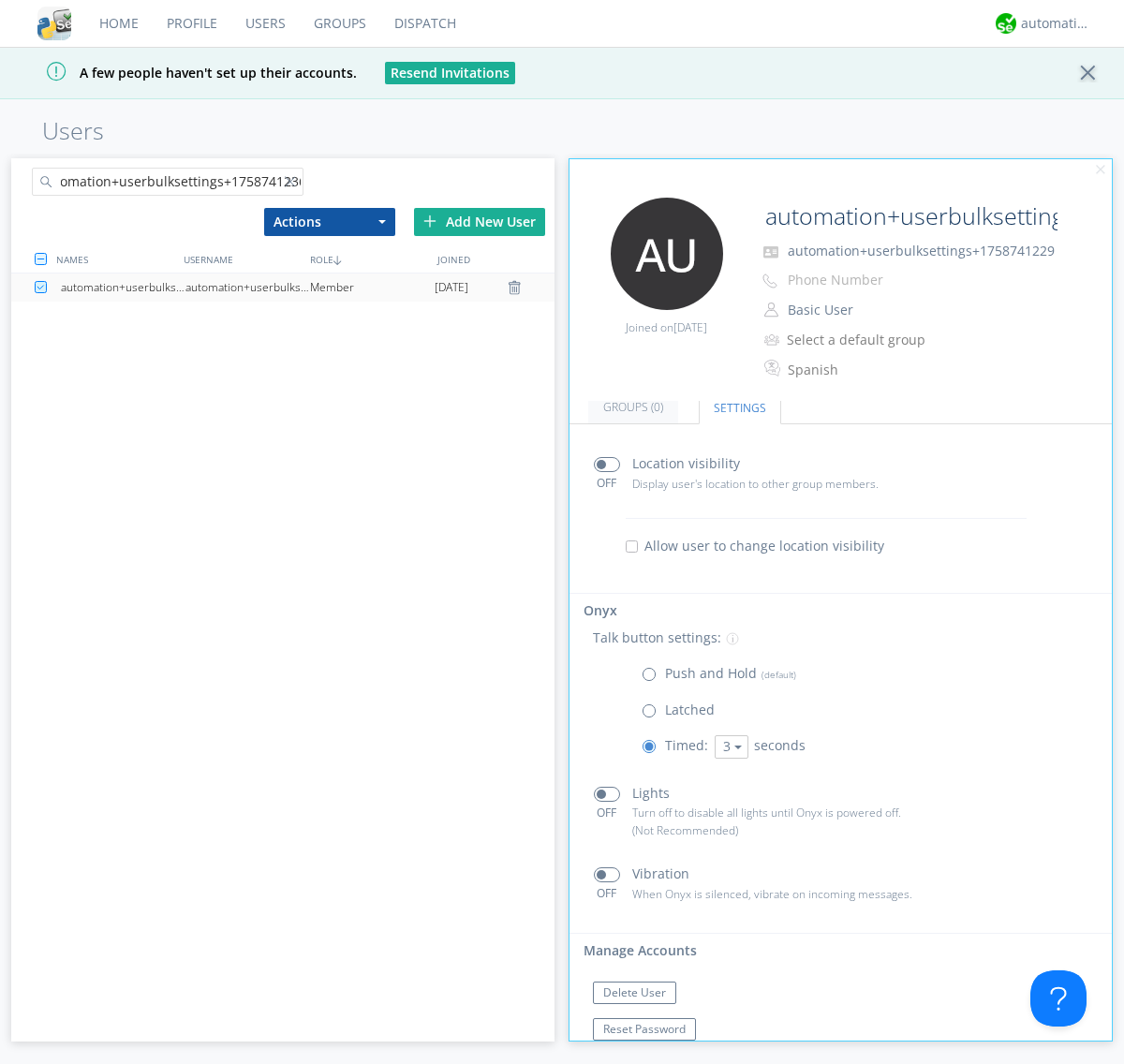
click at [248, 287] on div "automation+userbulksettings+1758741236" at bounding box center [248, 287] width 125 height 28
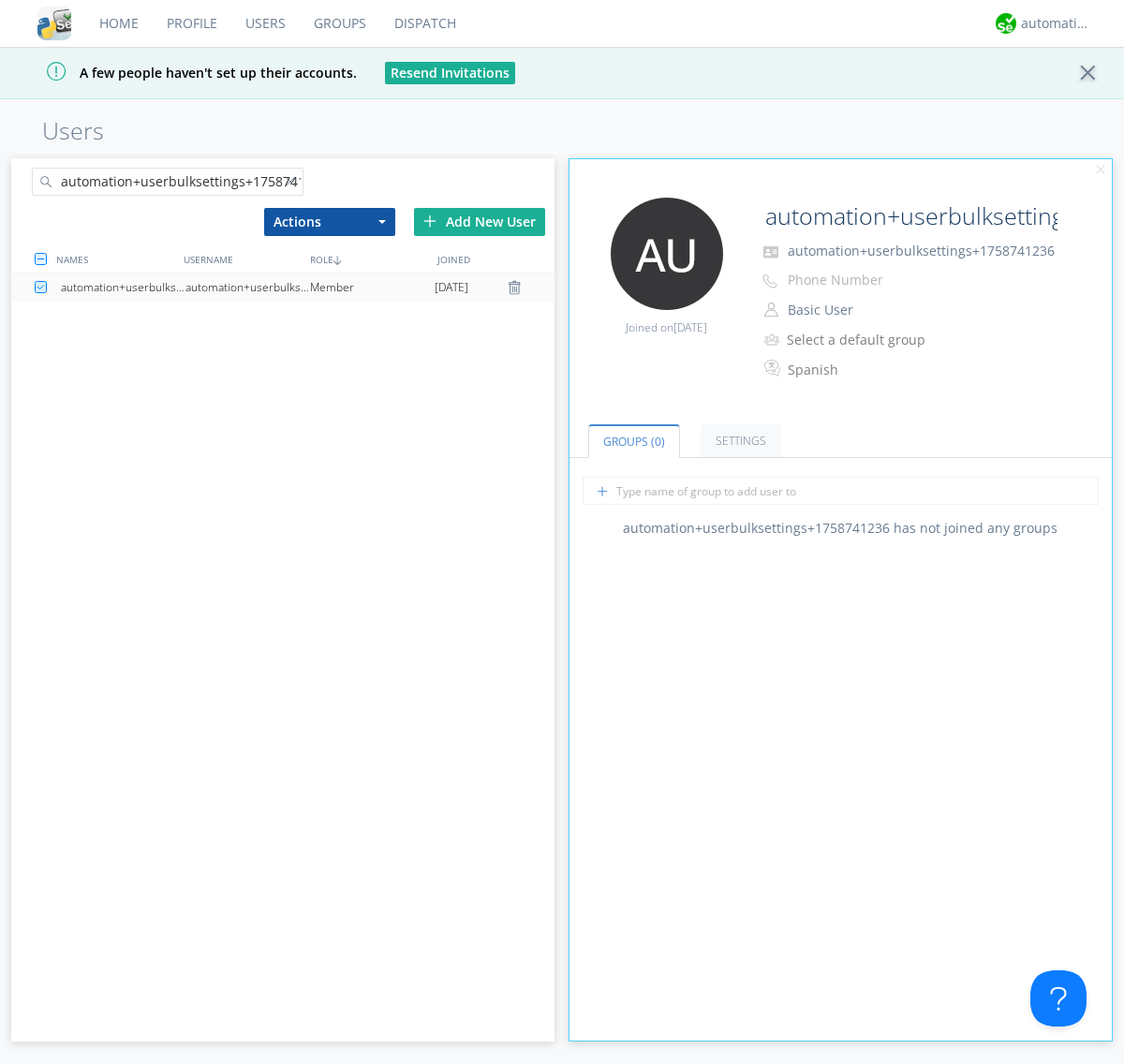
click at [738, 440] on link "Settings" at bounding box center [741, 440] width 81 height 32
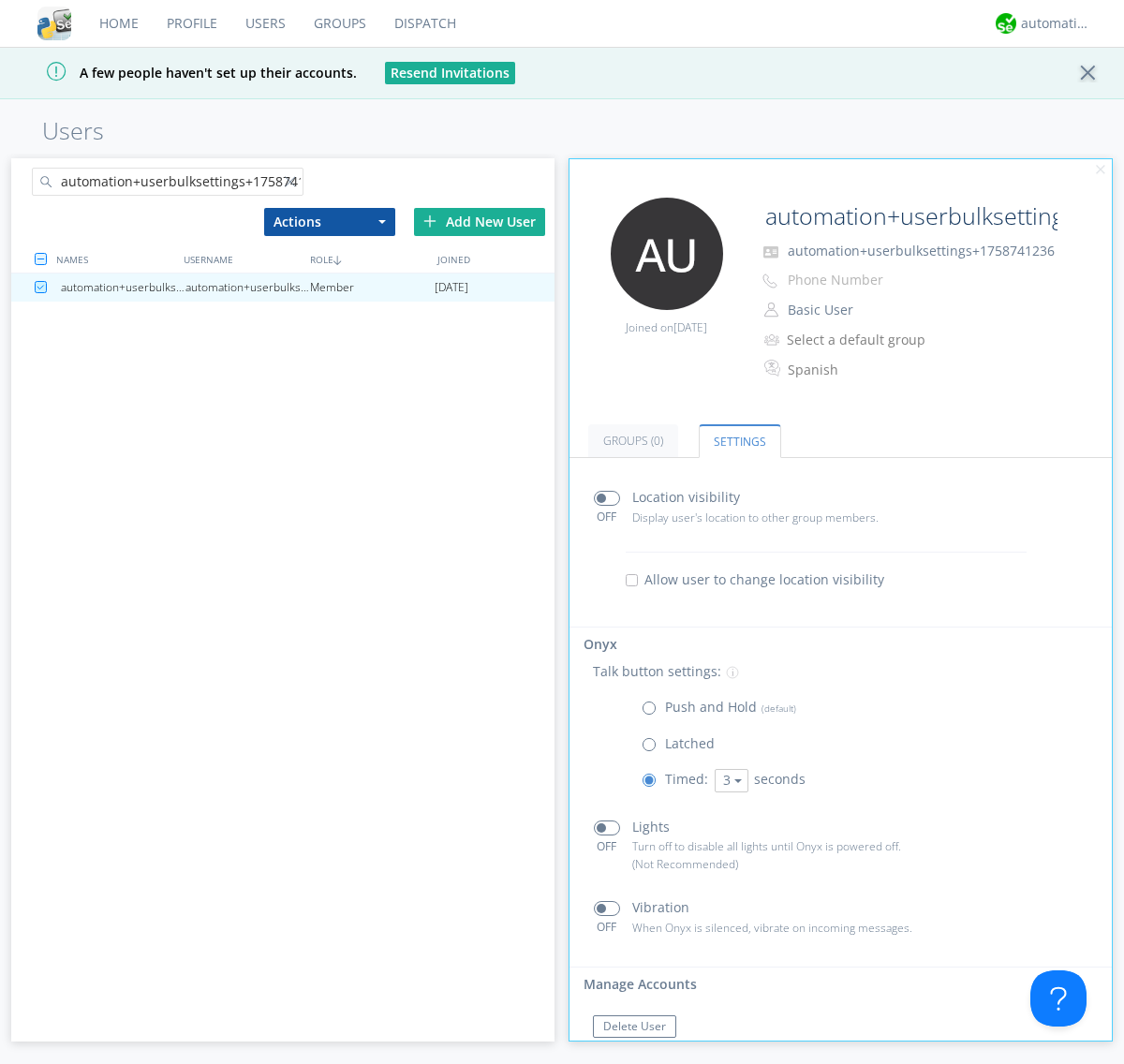
scroll to position [41, 0]
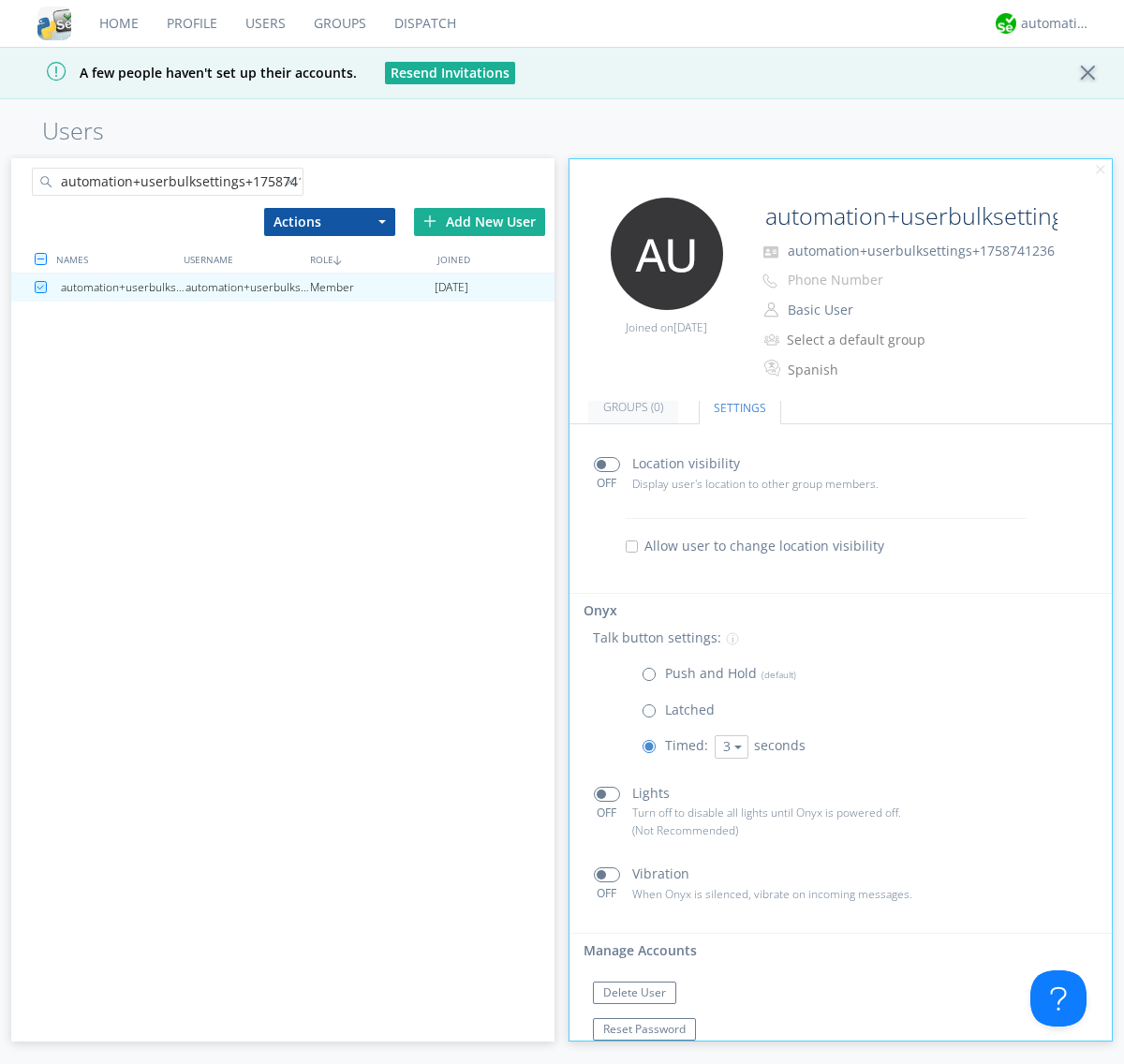
click at [264, 24] on link "Users" at bounding box center [265, 24] width 69 height 47
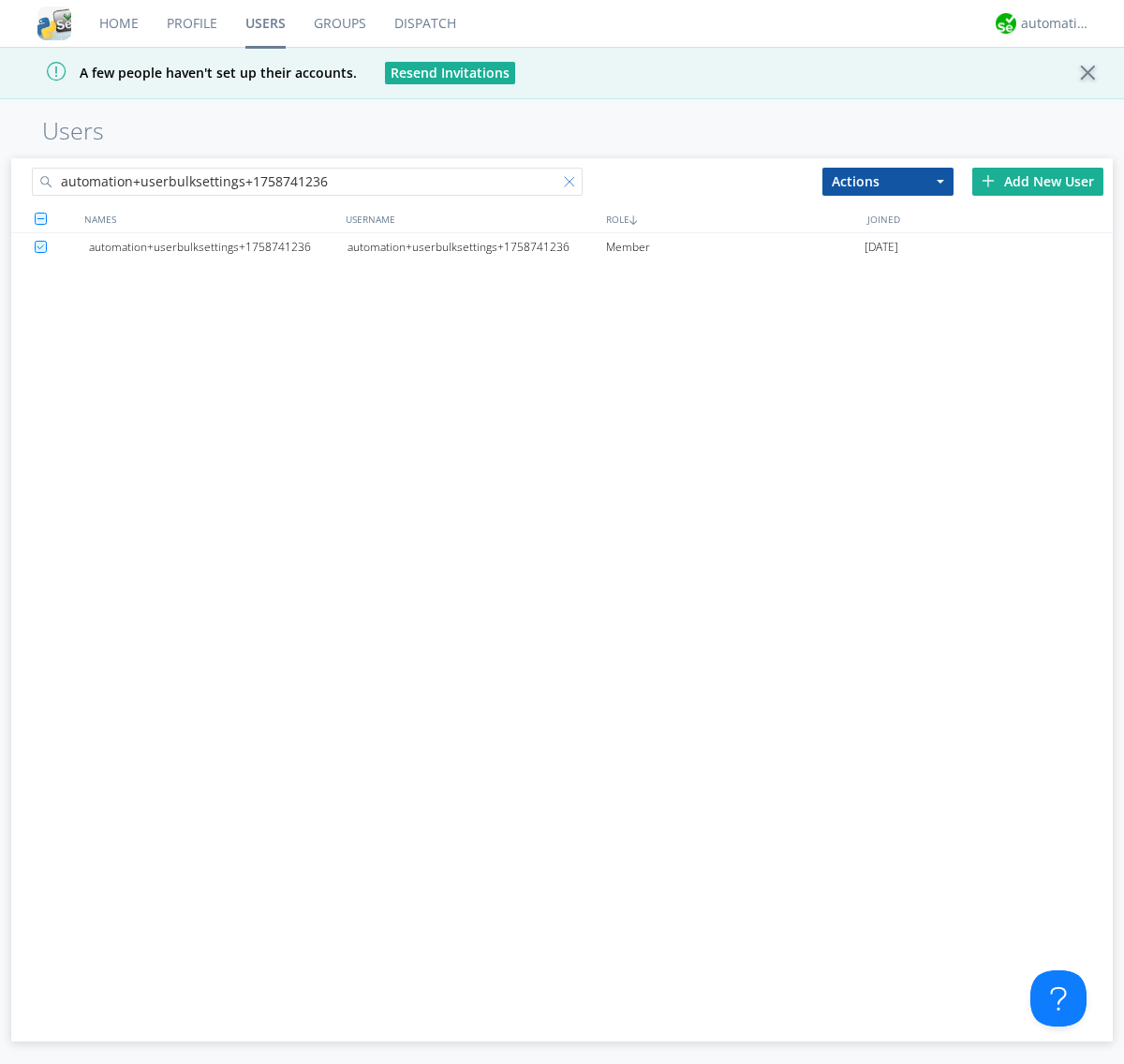
click at [573, 185] on div at bounding box center [573, 185] width 19 height 19
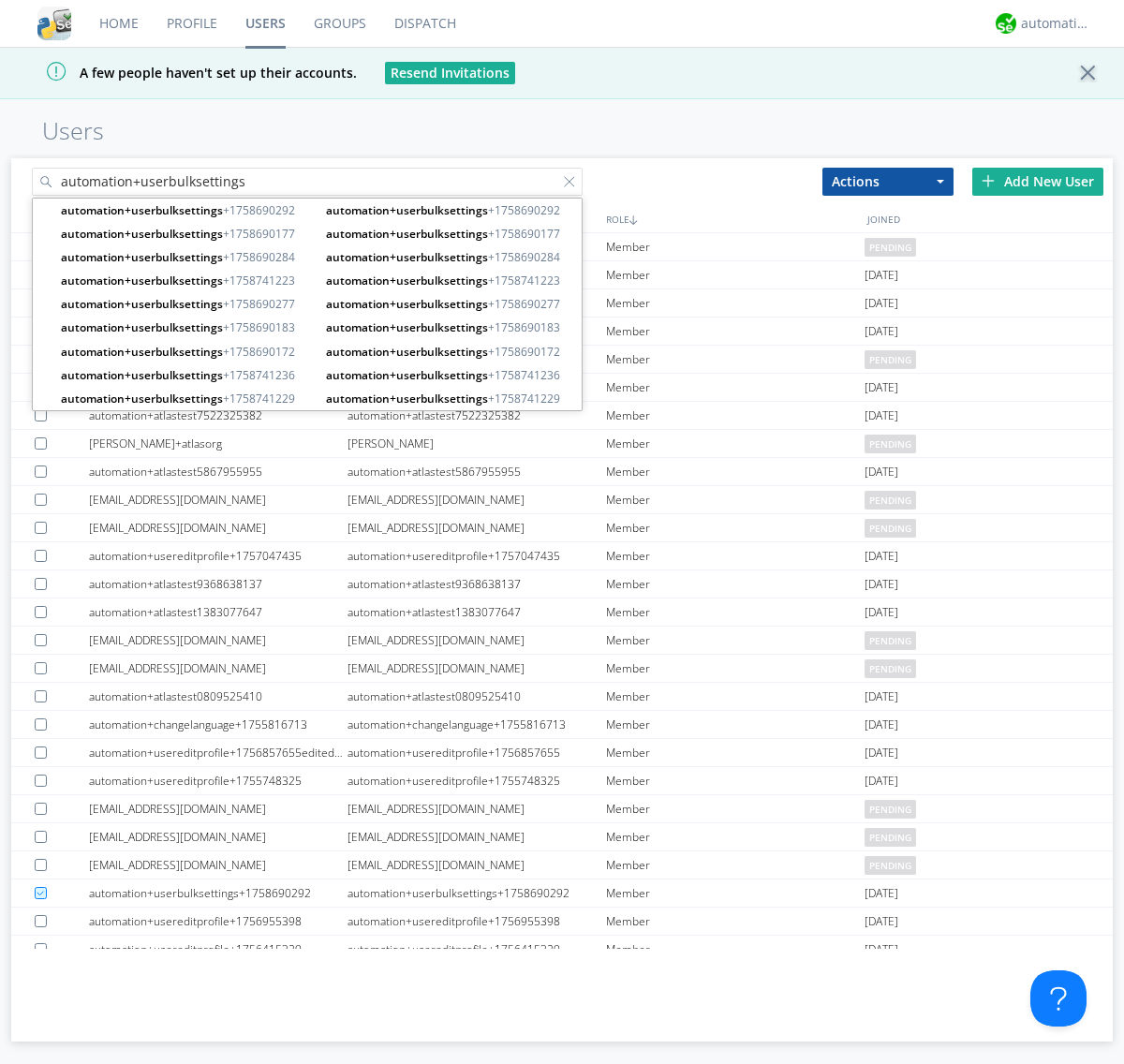
type input "automation+userbulksettings"
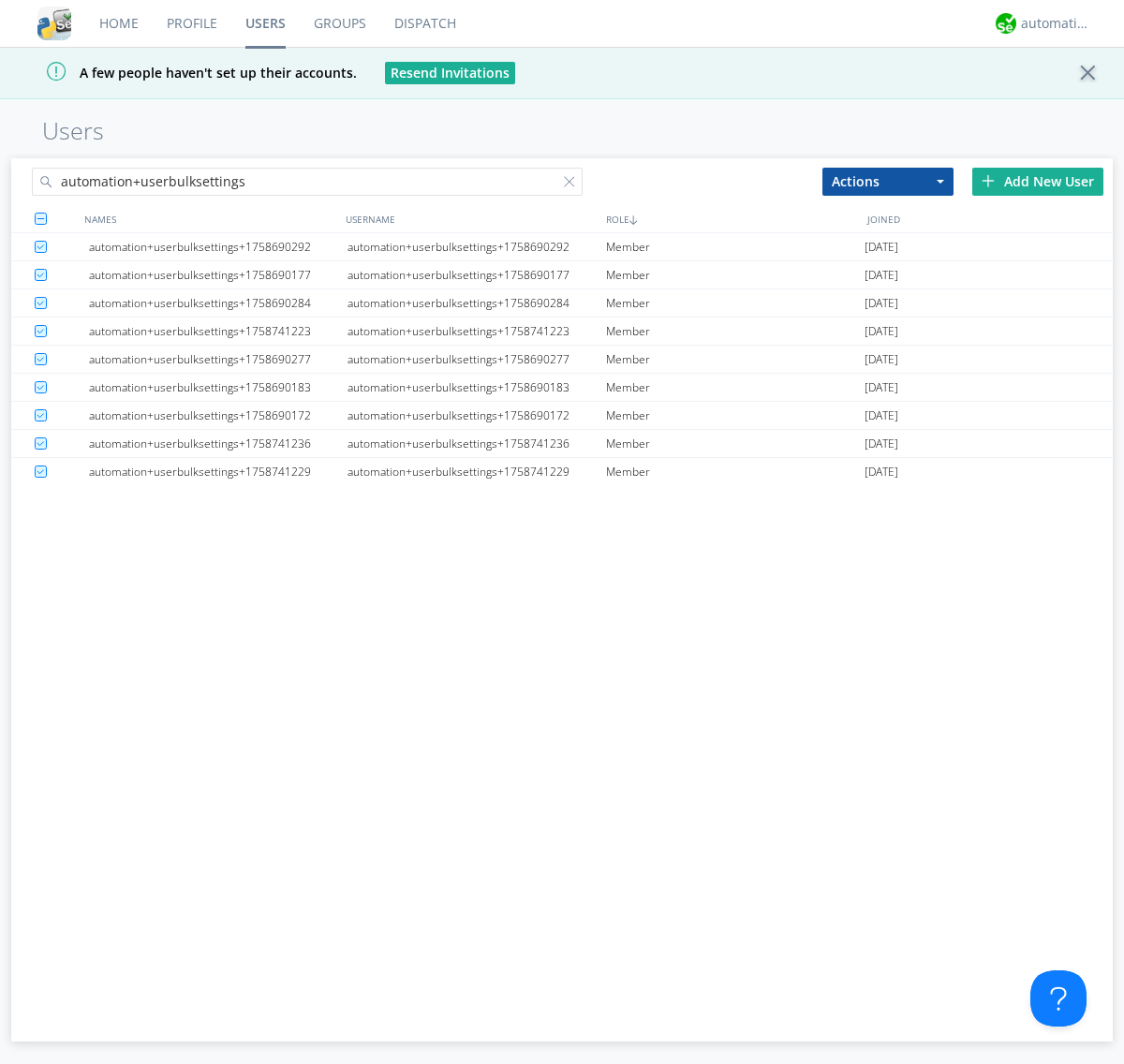
click at [888, 181] on button "Actions" at bounding box center [887, 182] width 131 height 28
click at [0, 0] on link "Delete User" at bounding box center [0, 0] width 0 height 0
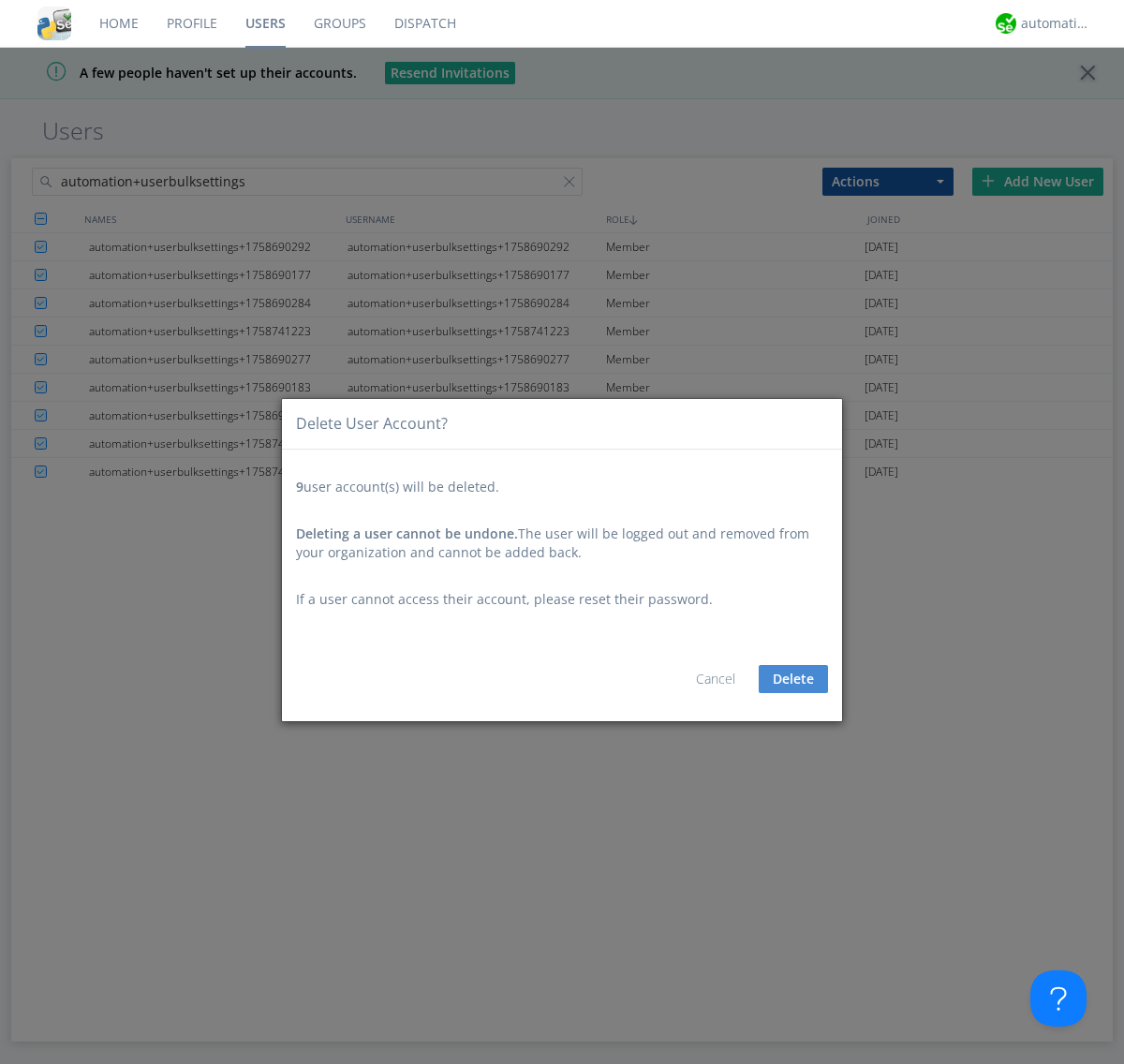
click at [793, 678] on button "Delete" at bounding box center [793, 679] width 70 height 28
